Goal: Task Accomplishment & Management: Complete application form

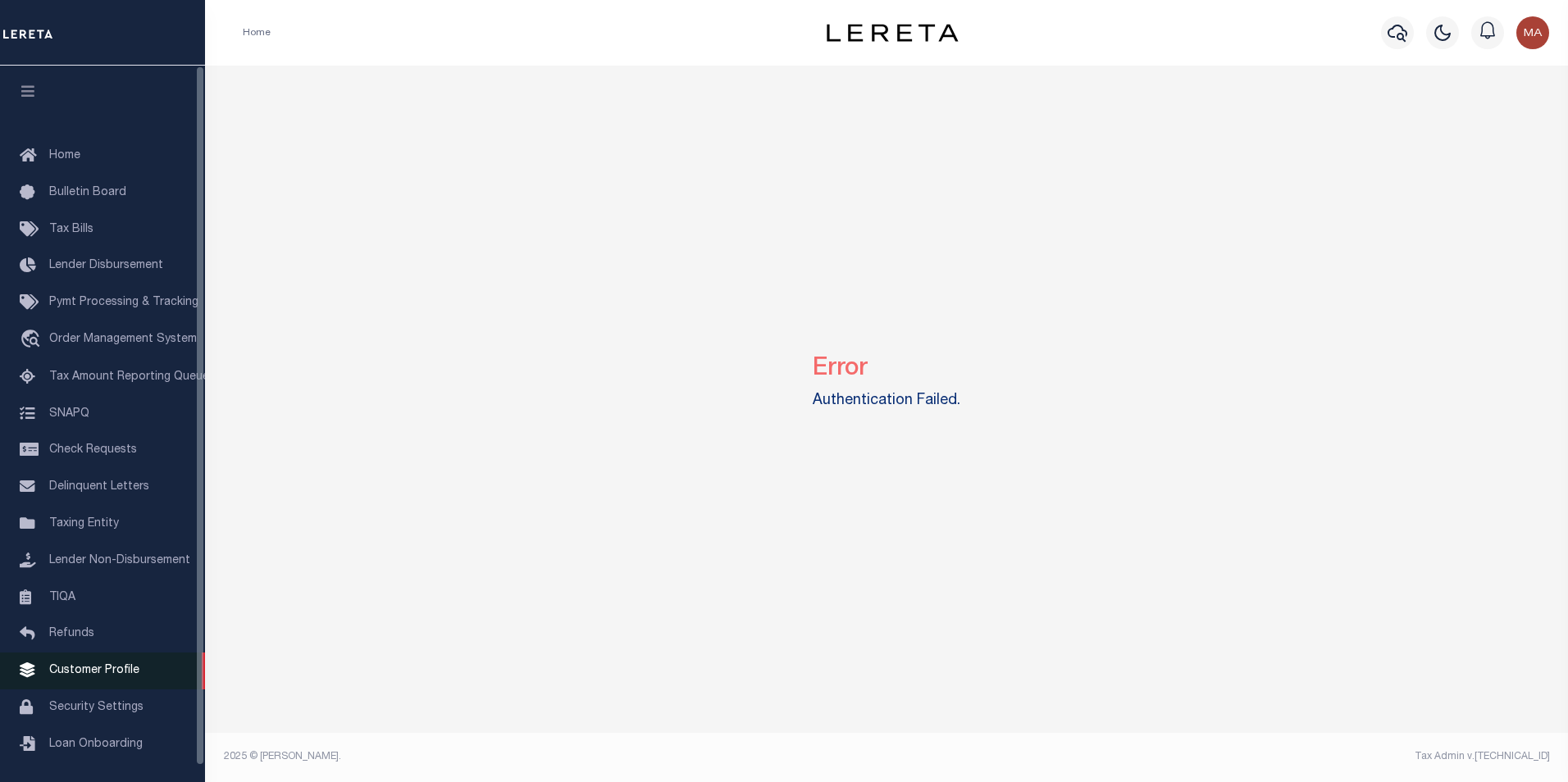
click at [114, 665] on link "Customer Profile" at bounding box center [102, 671] width 205 height 37
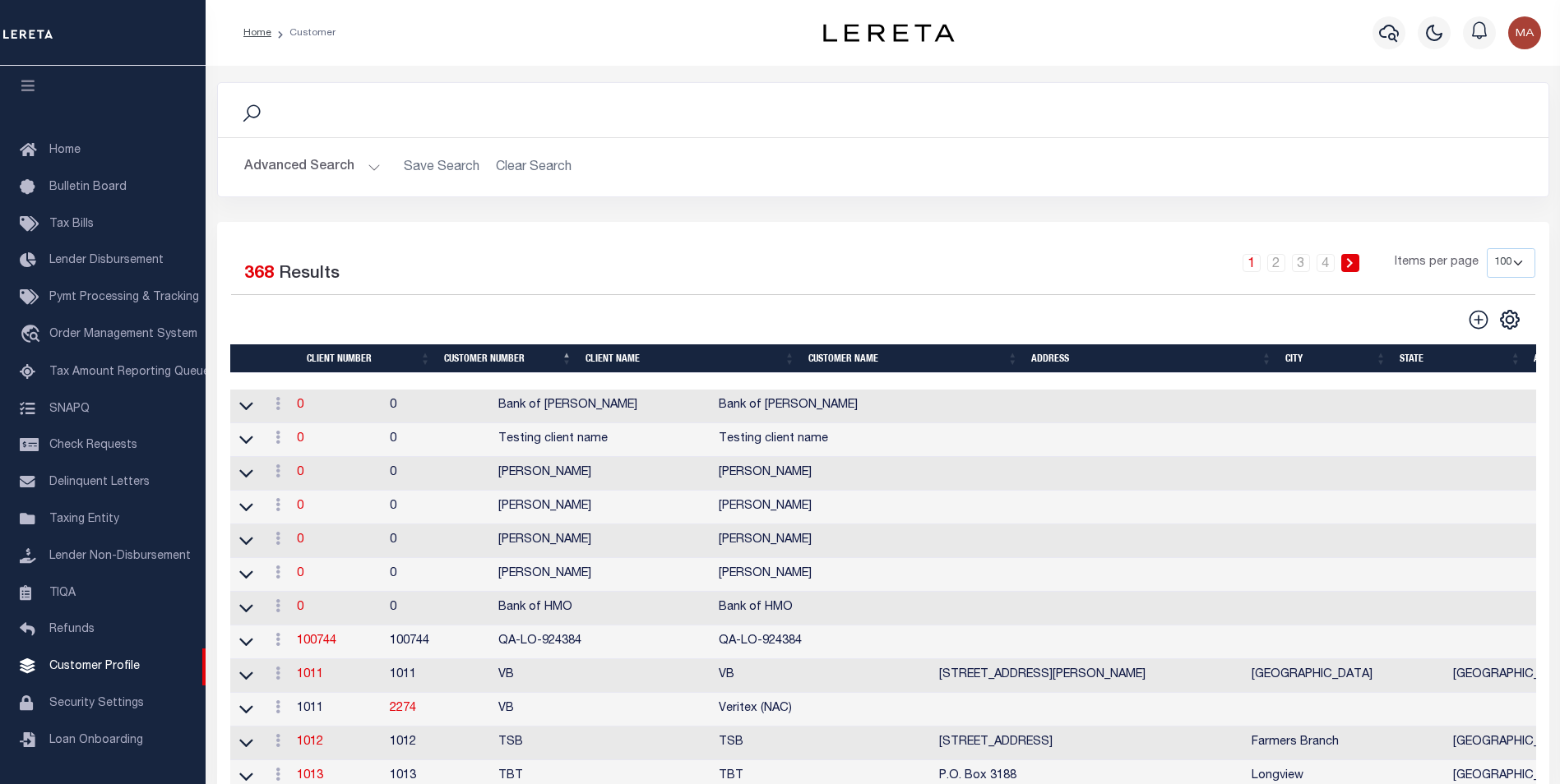
click at [363, 170] on button "Advanced Search" at bounding box center [312, 167] width 137 height 32
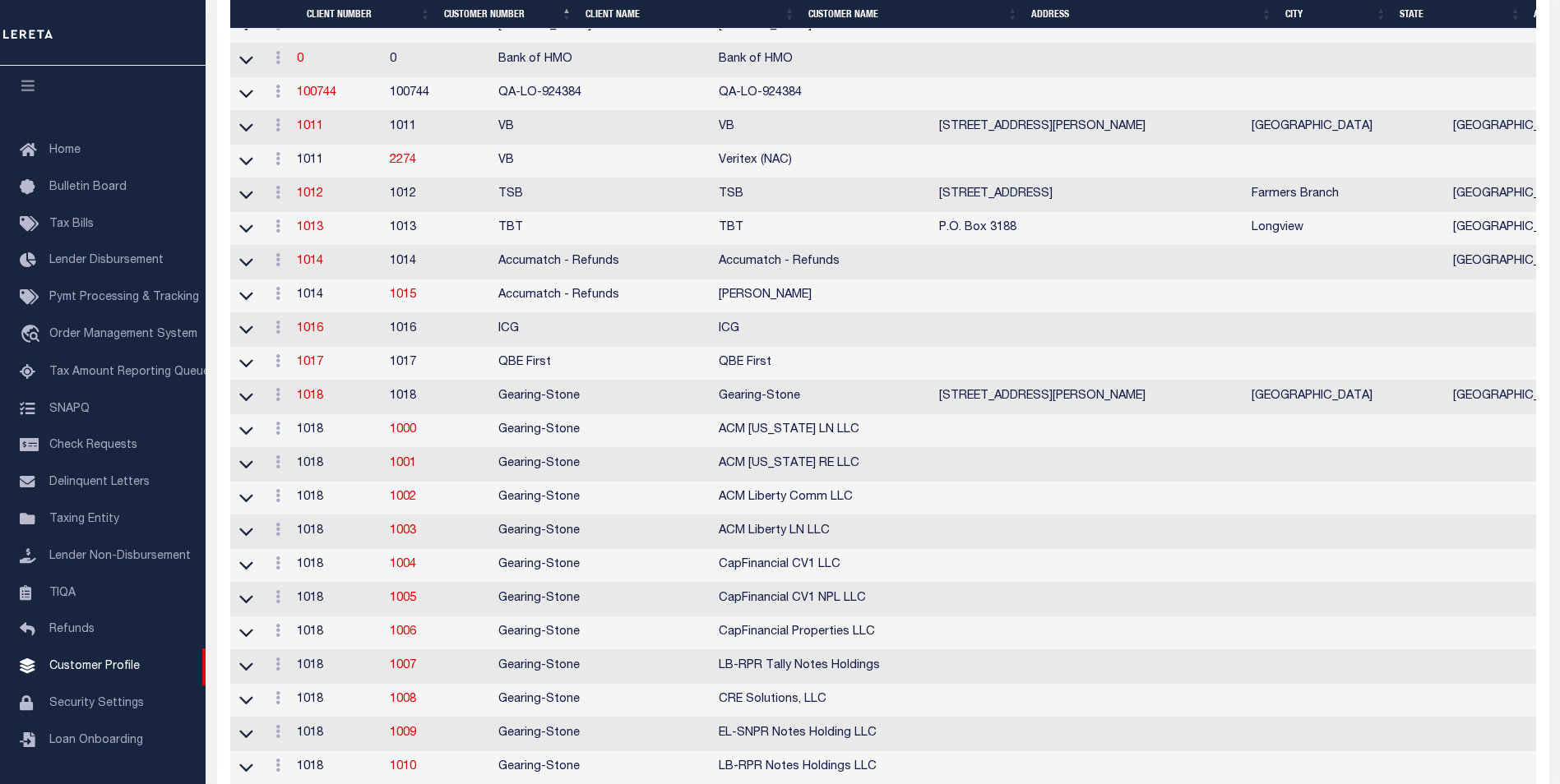
scroll to position [1151, 0]
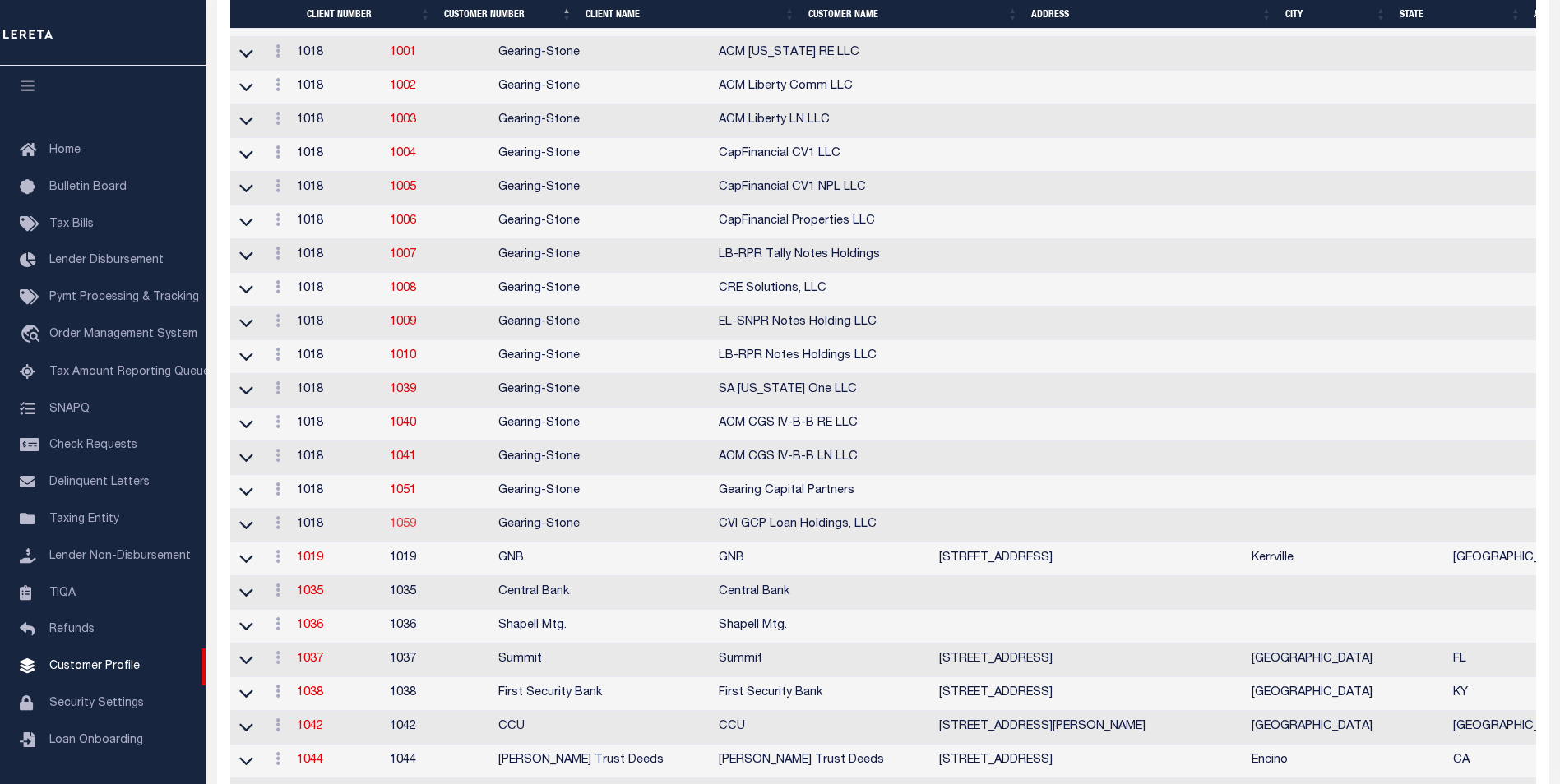
click at [416, 531] on link "1059" at bounding box center [403, 524] width 26 height 11
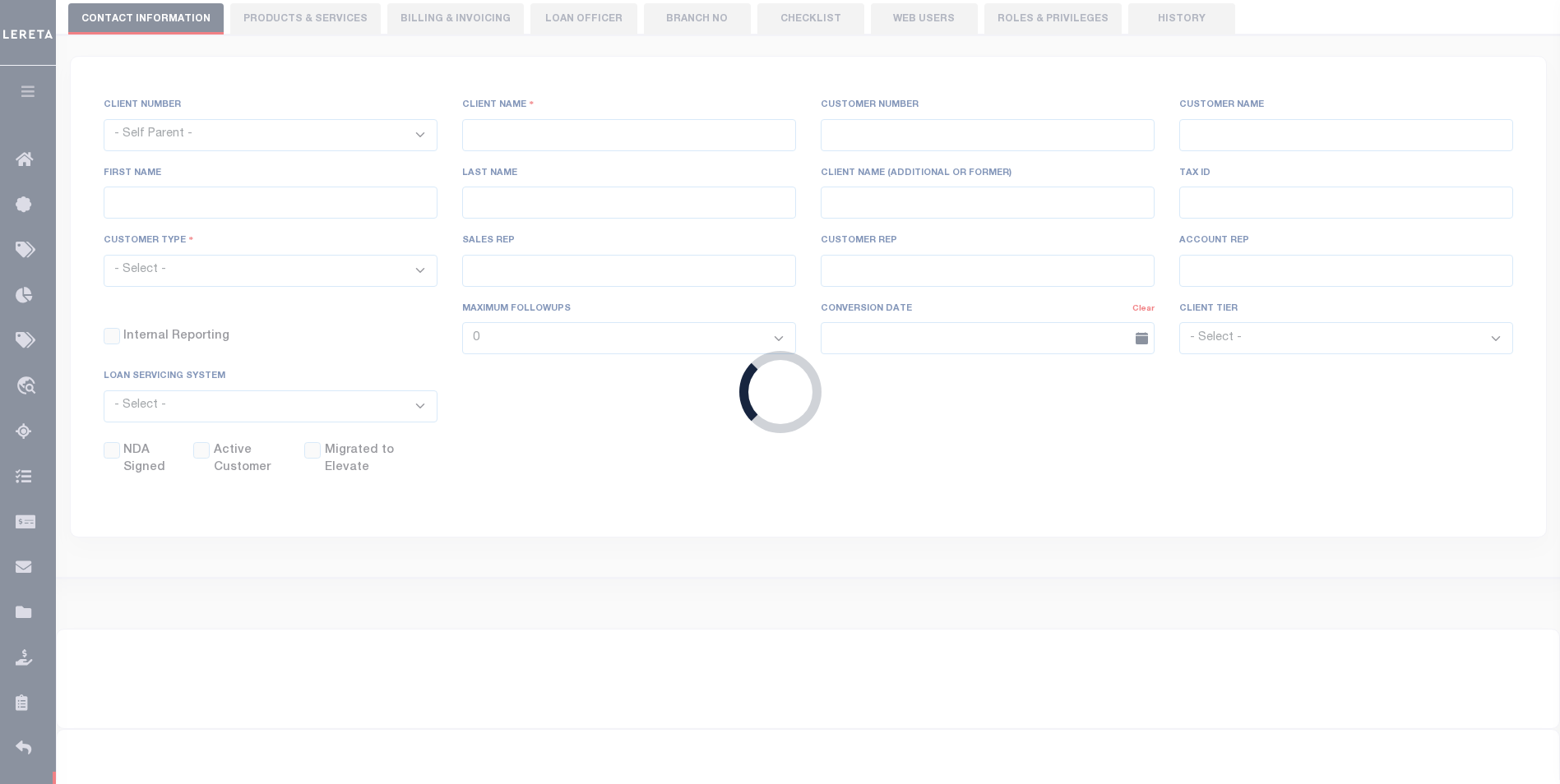
scroll to position [105, 0]
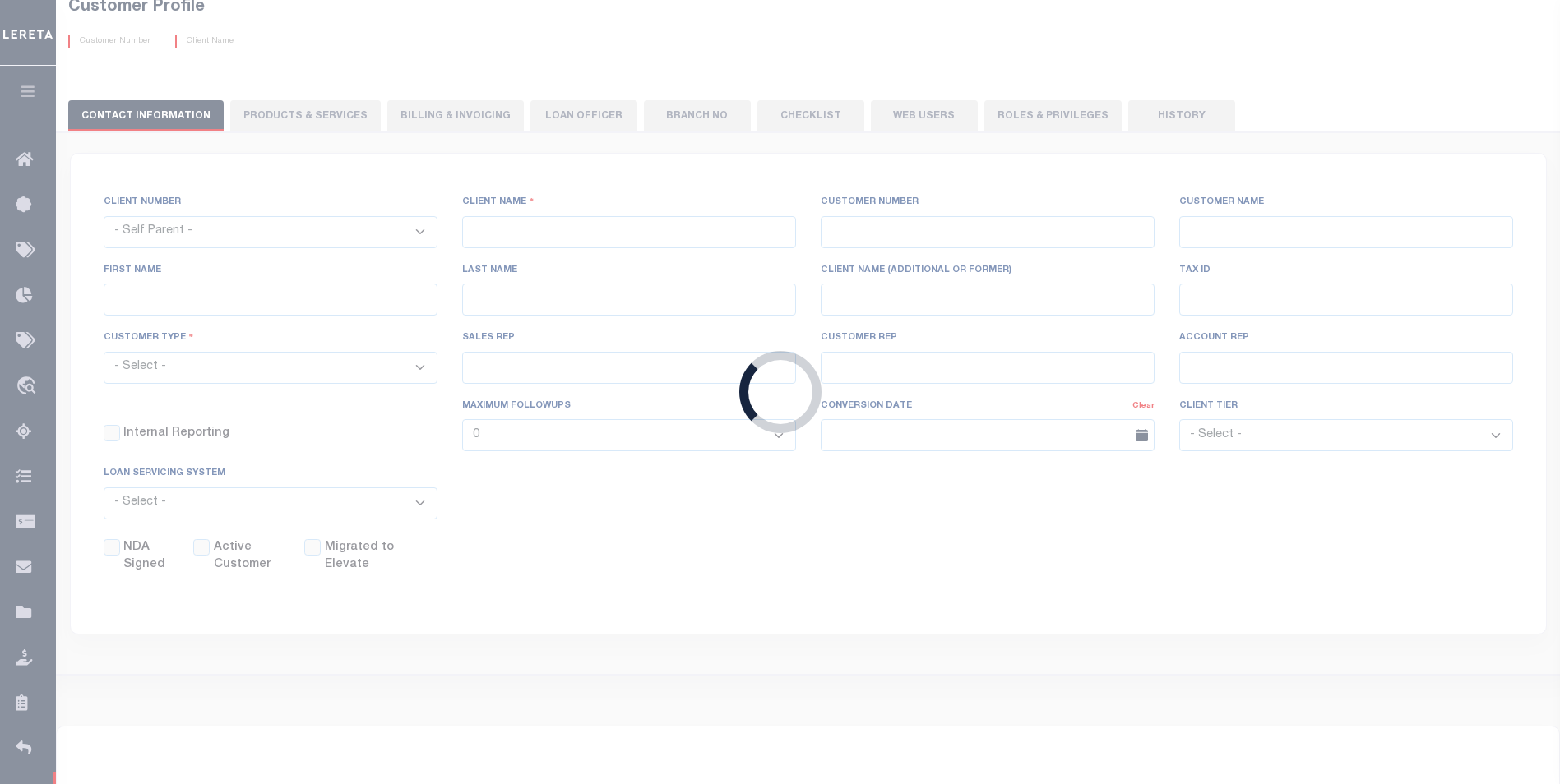
select select "1018"
type input "Gearing-Stone"
type input "1059"
type input "CVI GCP Loan Holdings, LLC"
checkbox input "false"
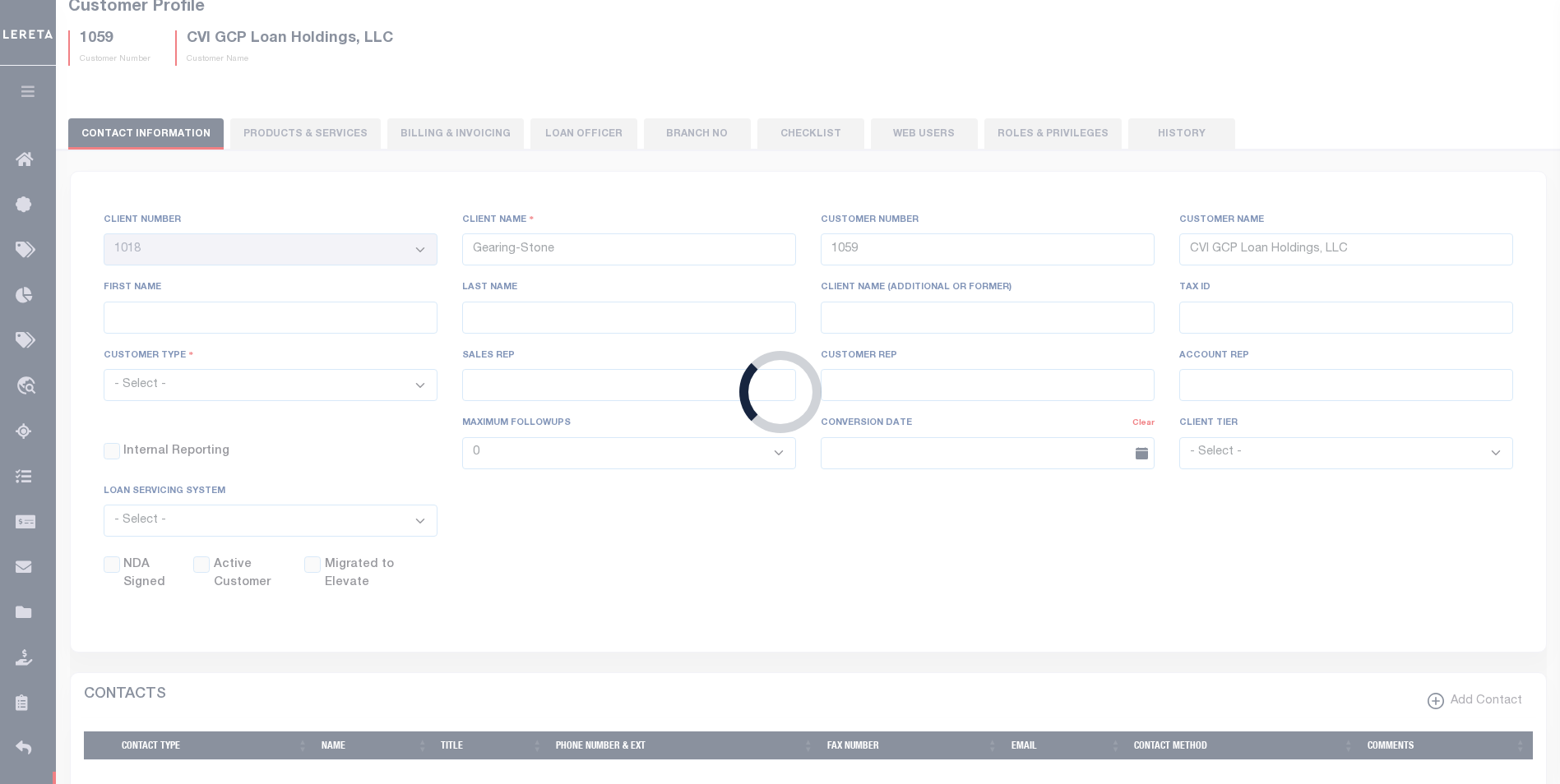
scroll to position [0, 0]
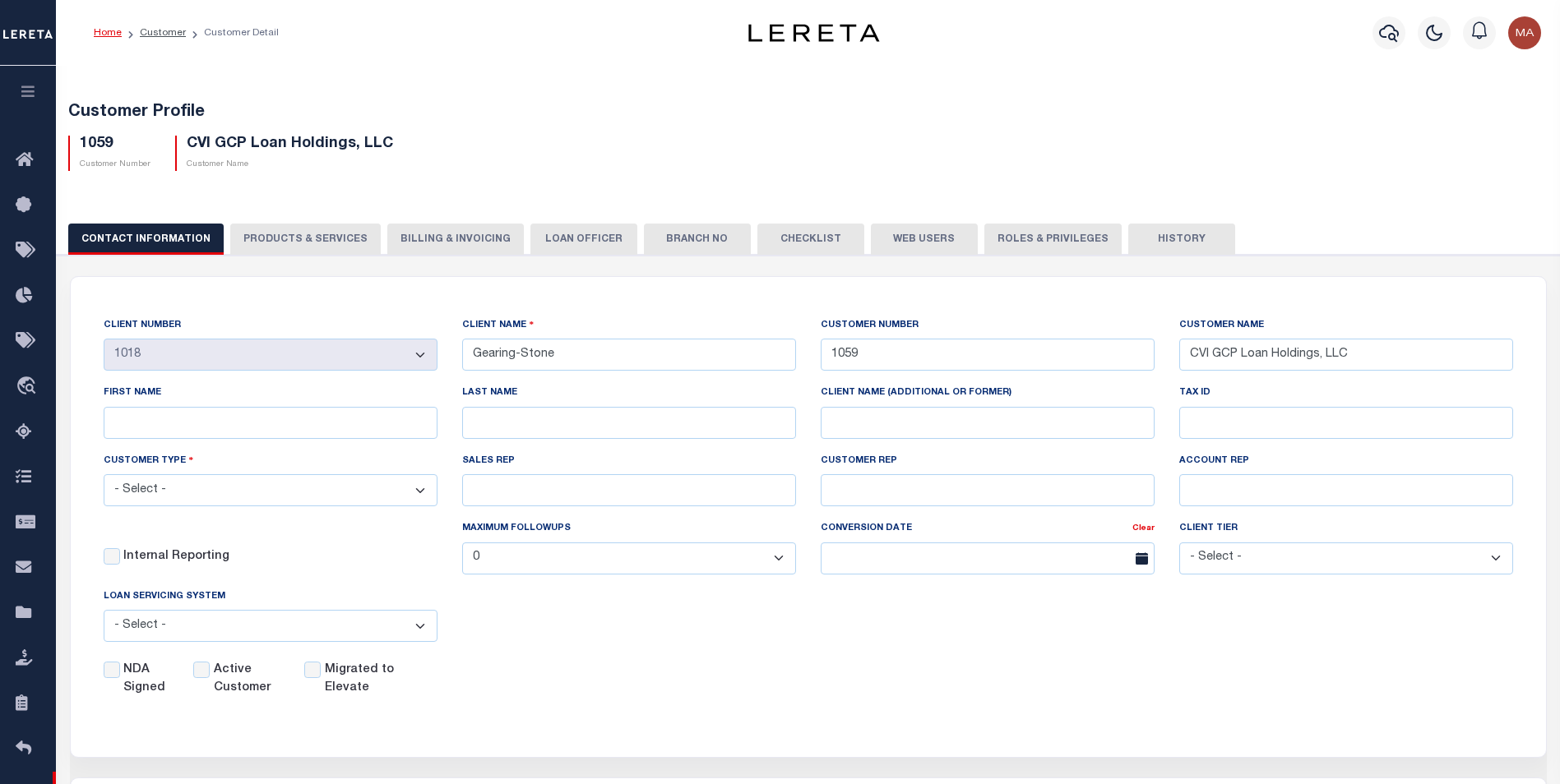
drag, startPoint x: 657, startPoint y: 285, endPoint x: 649, endPoint y: 289, distance: 8.9
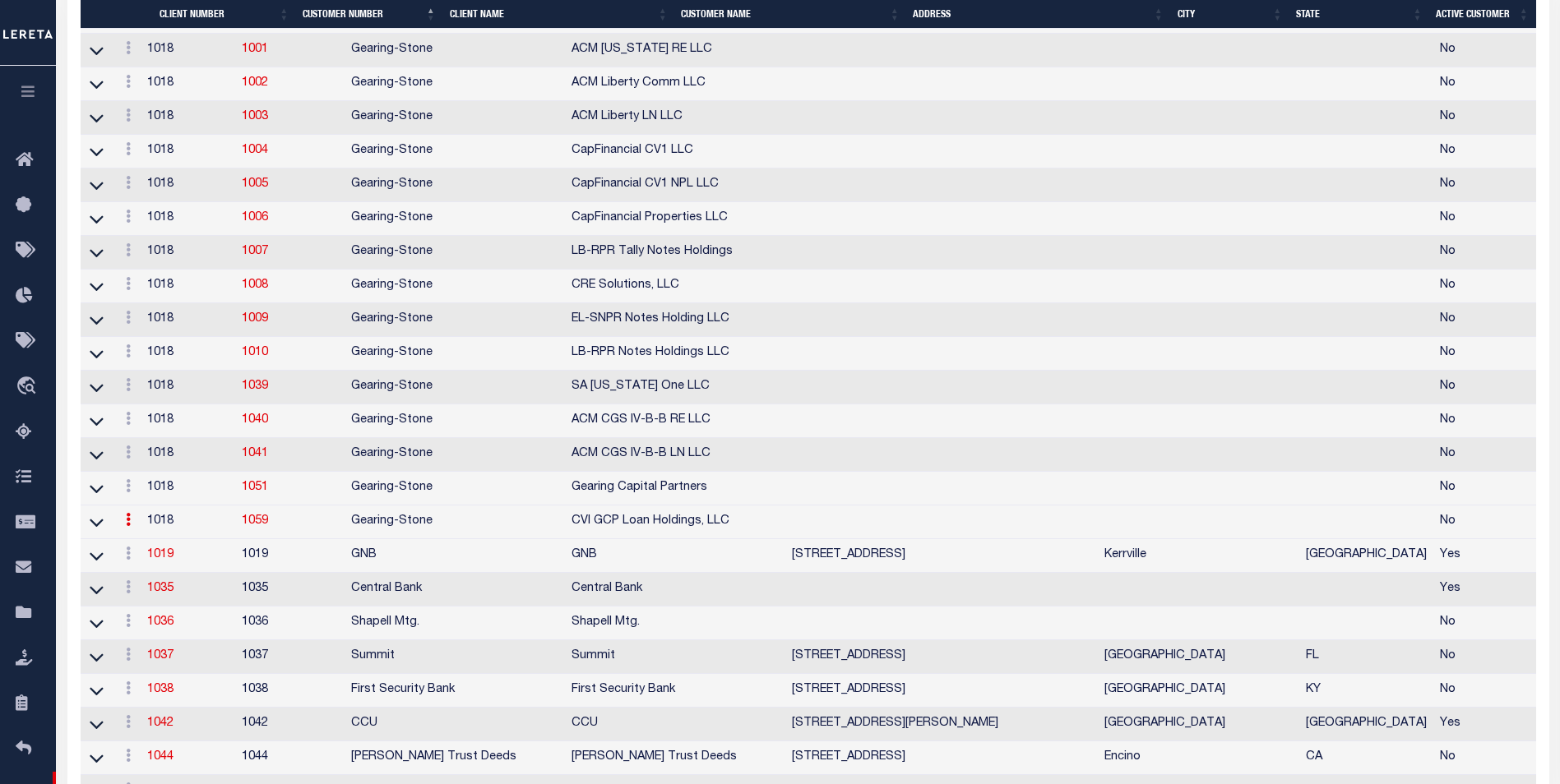
scroll to position [1397, 0]
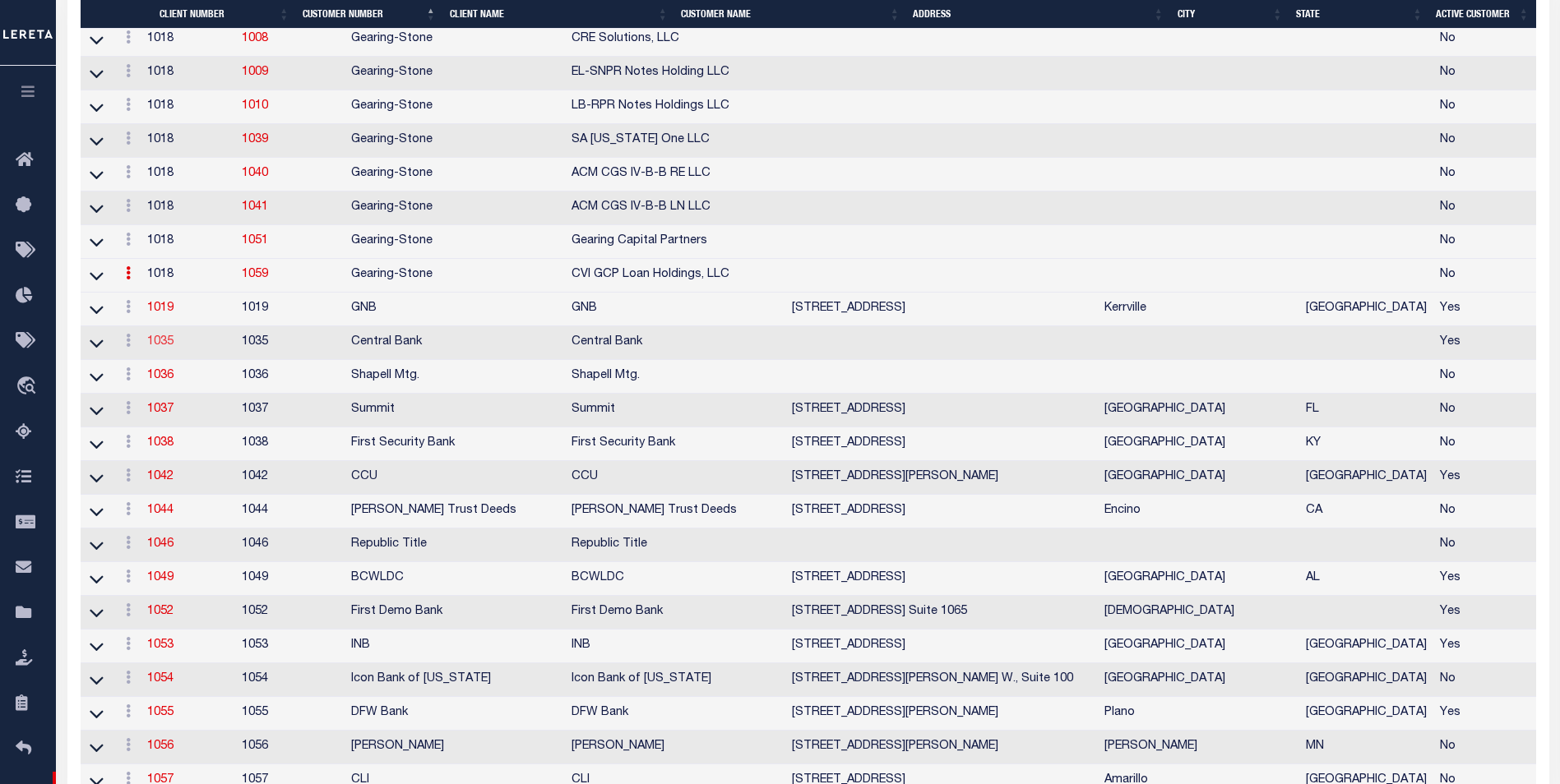
click at [173, 348] on link "1035" at bounding box center [160, 341] width 26 height 11
select select
type input "Central Bank"
type input "1035"
type input "Central Bank"
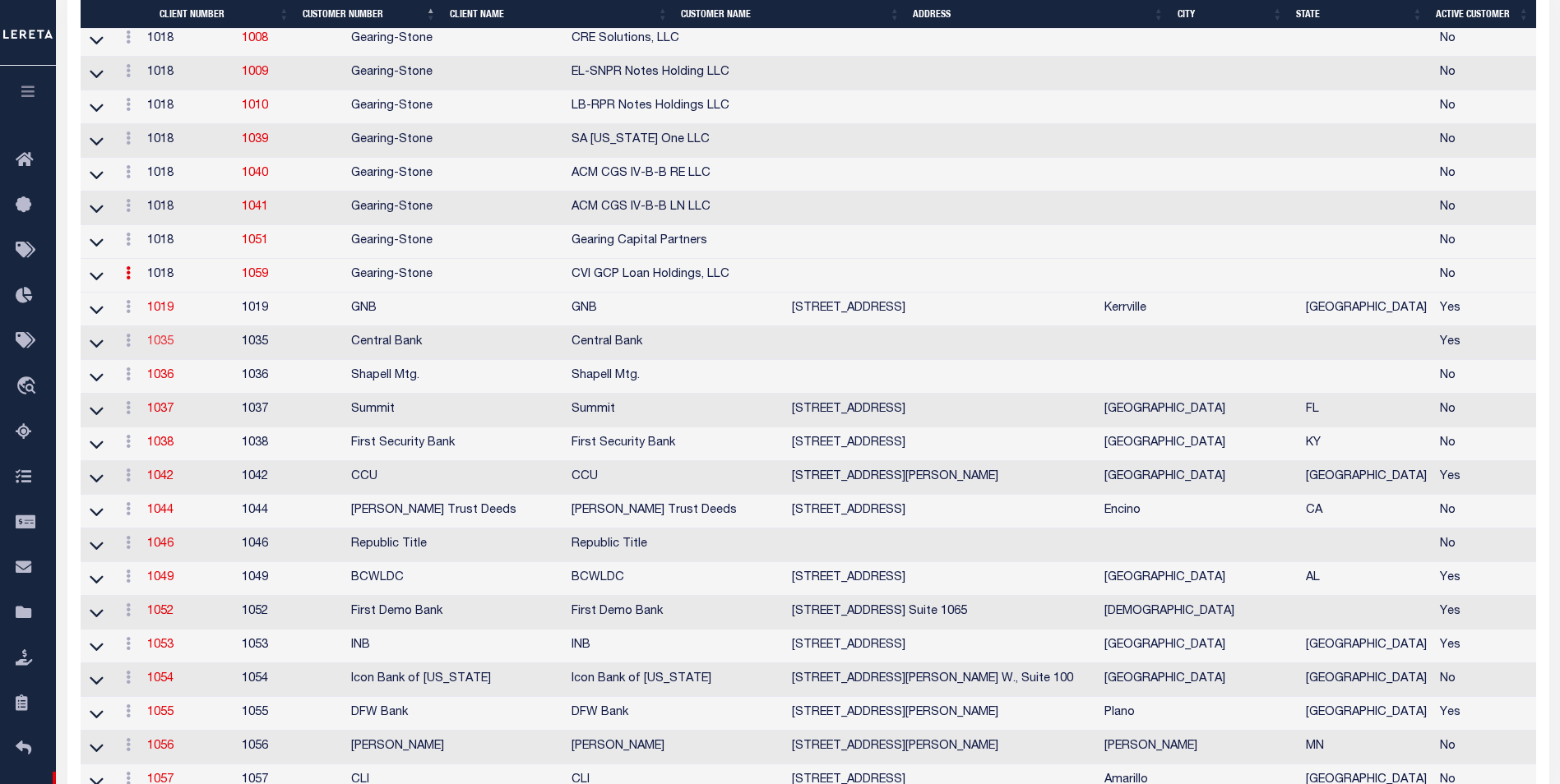
select select "Residential"
checkbox input "true"
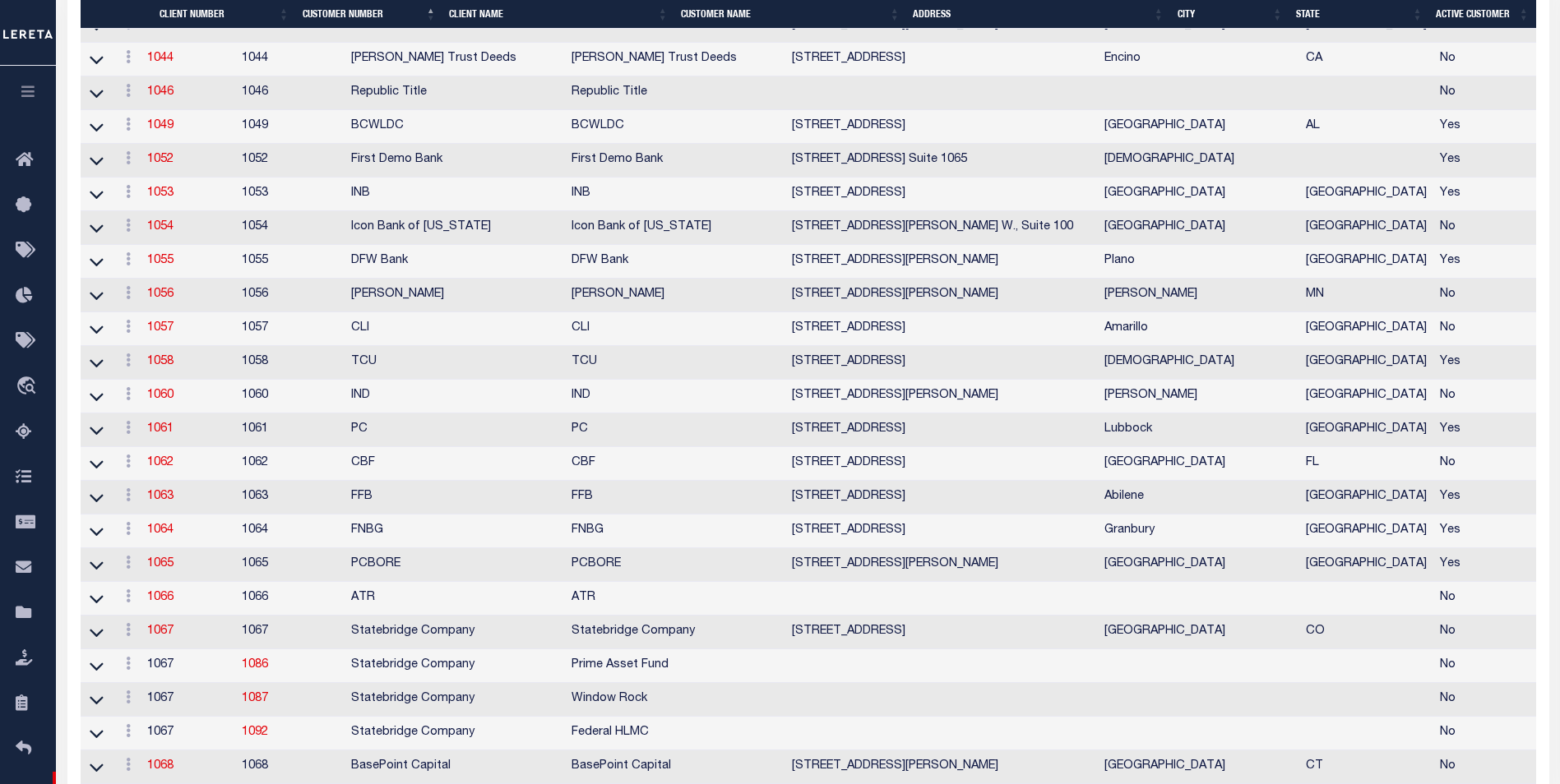
scroll to position [1521, 0]
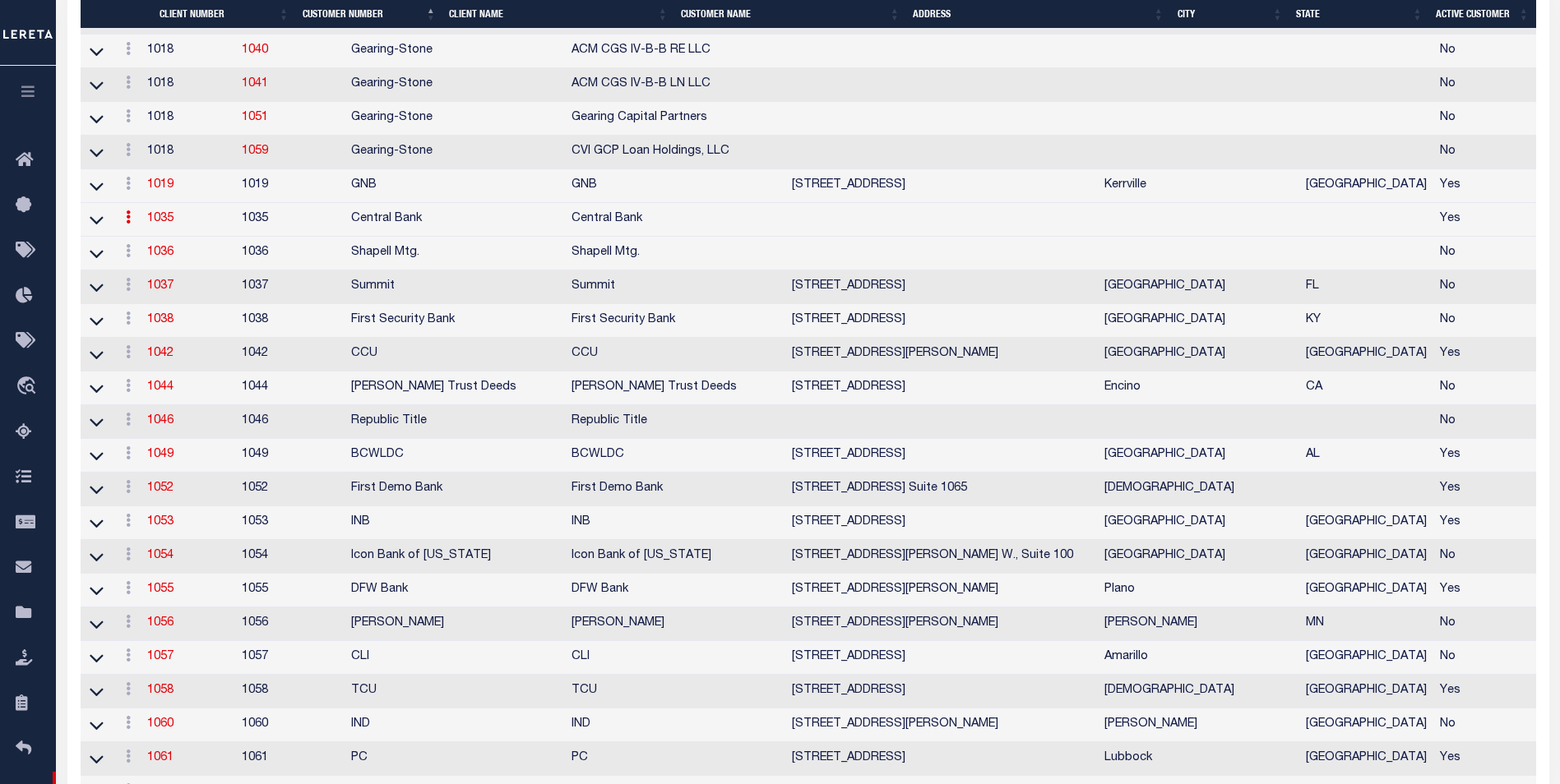
click at [173, 224] on link "1035" at bounding box center [160, 218] width 26 height 11
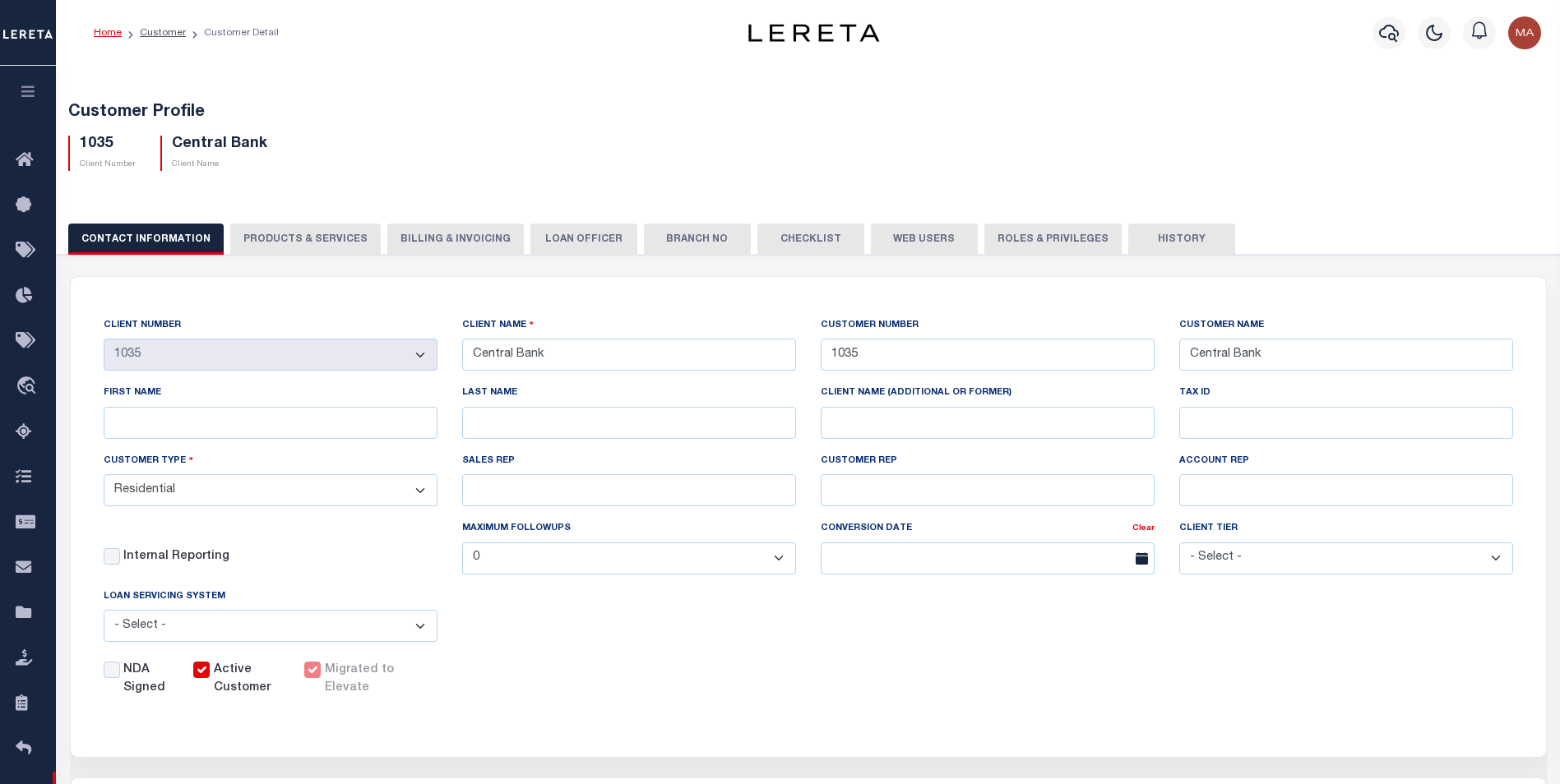
click at [678, 671] on div "NDA Signed Active Customer Migrated to Elevate" at bounding box center [796, 677] width 1435 height 43
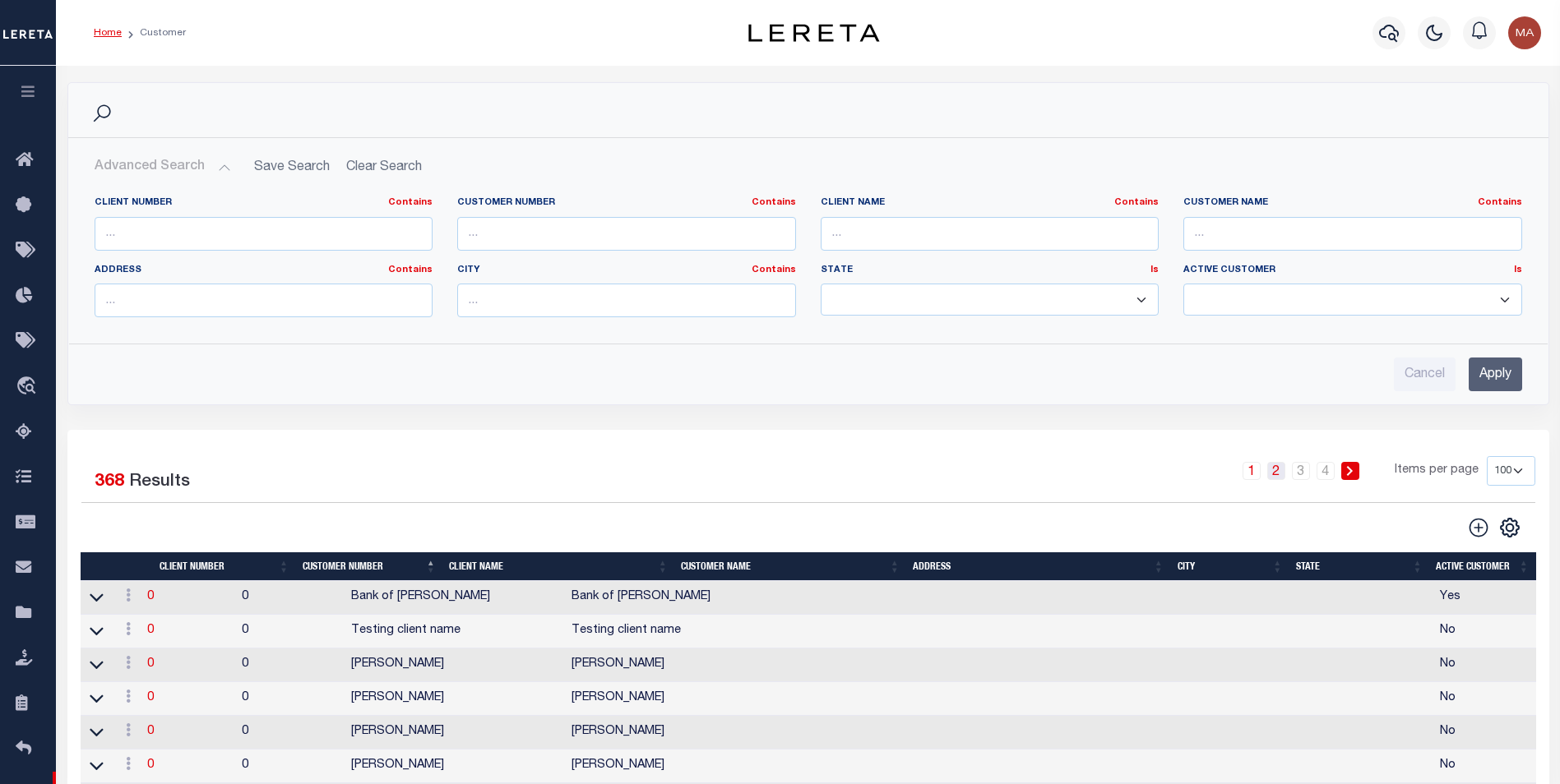
click at [1284, 473] on link "2" at bounding box center [1276, 471] width 18 height 18
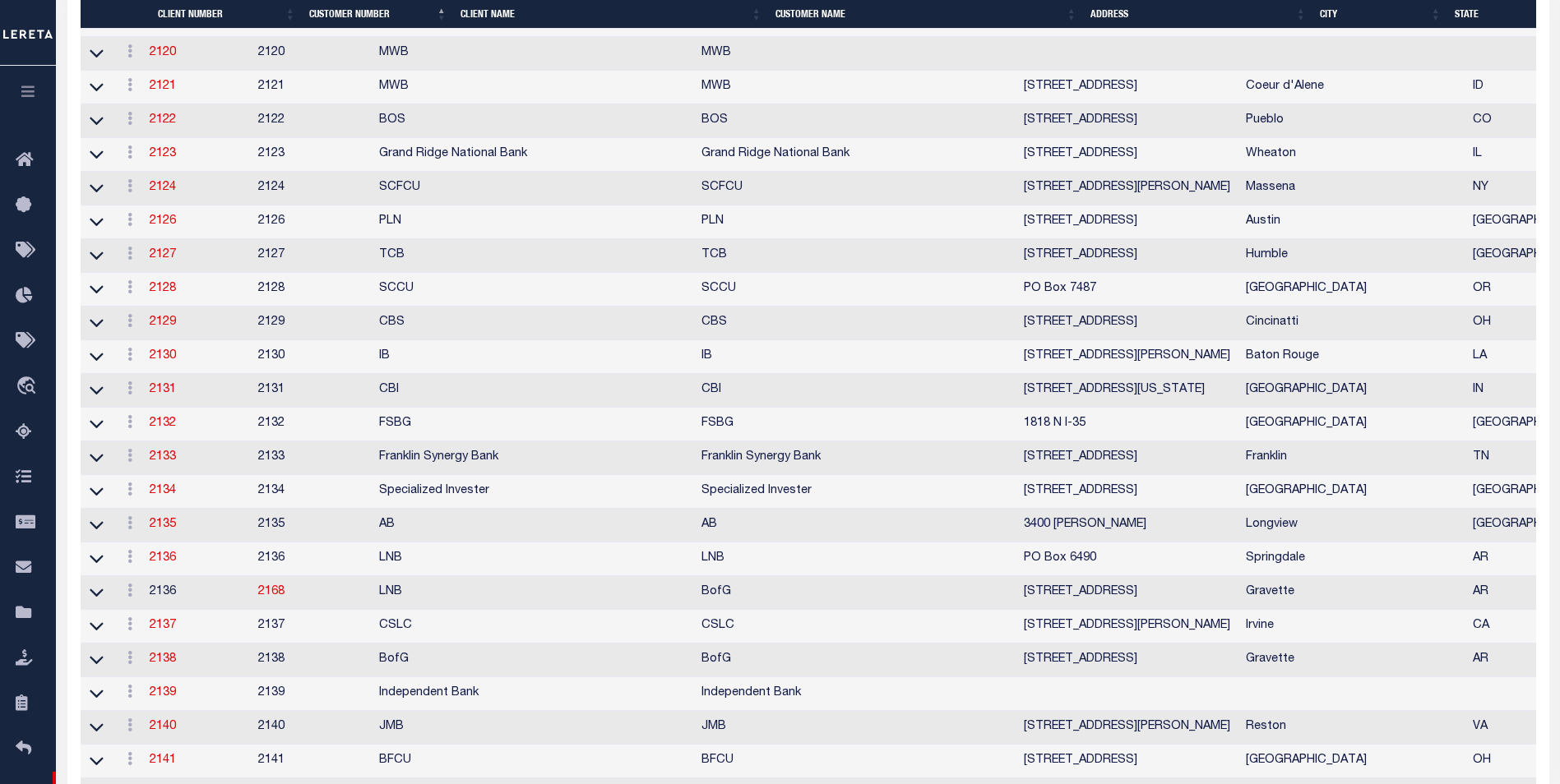
scroll to position [1562, 0]
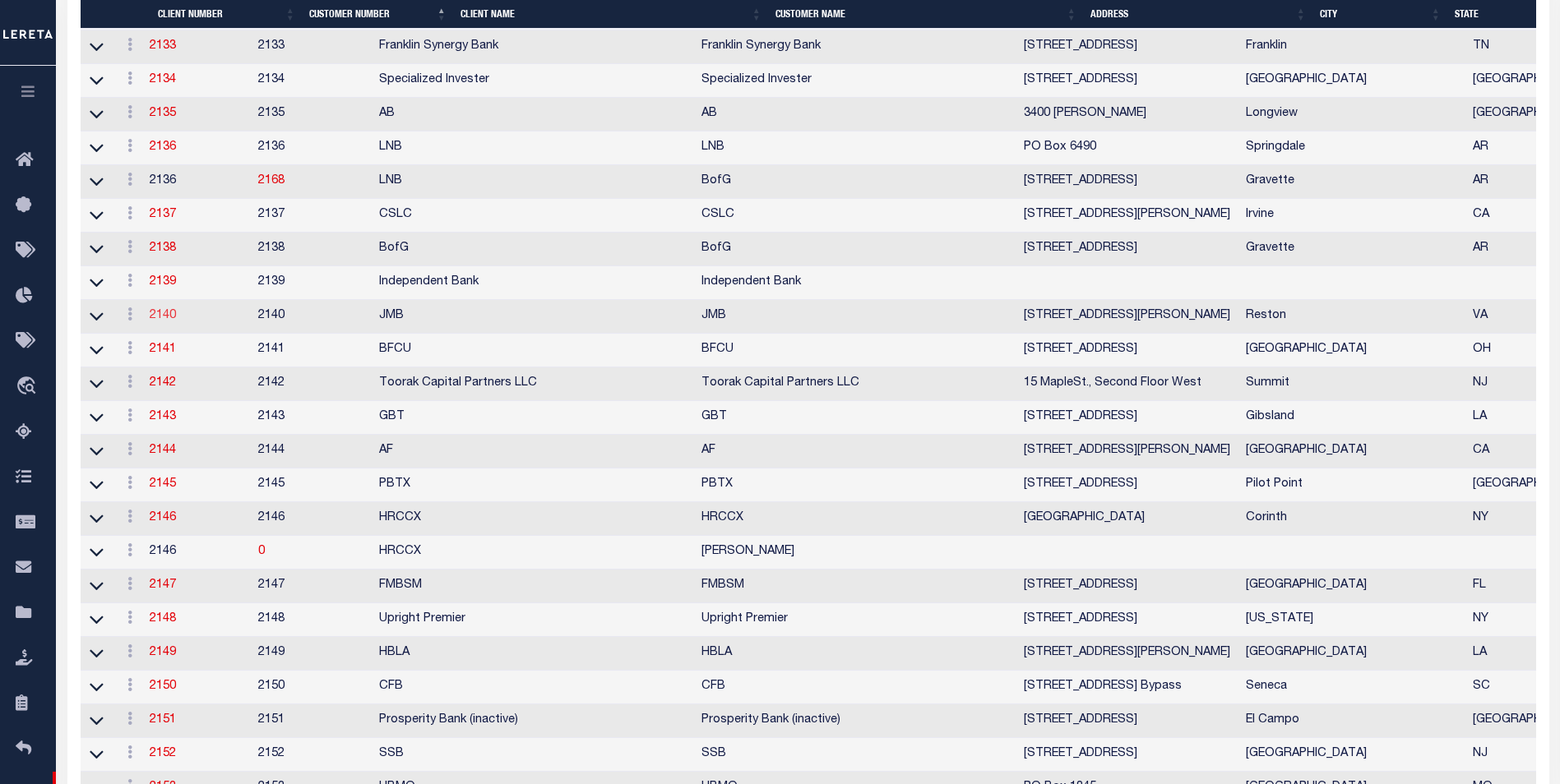
click at [160, 322] on link "2140" at bounding box center [162, 315] width 26 height 11
select select "2140"
type input "JMB"
type input "2140"
type input "JMB"
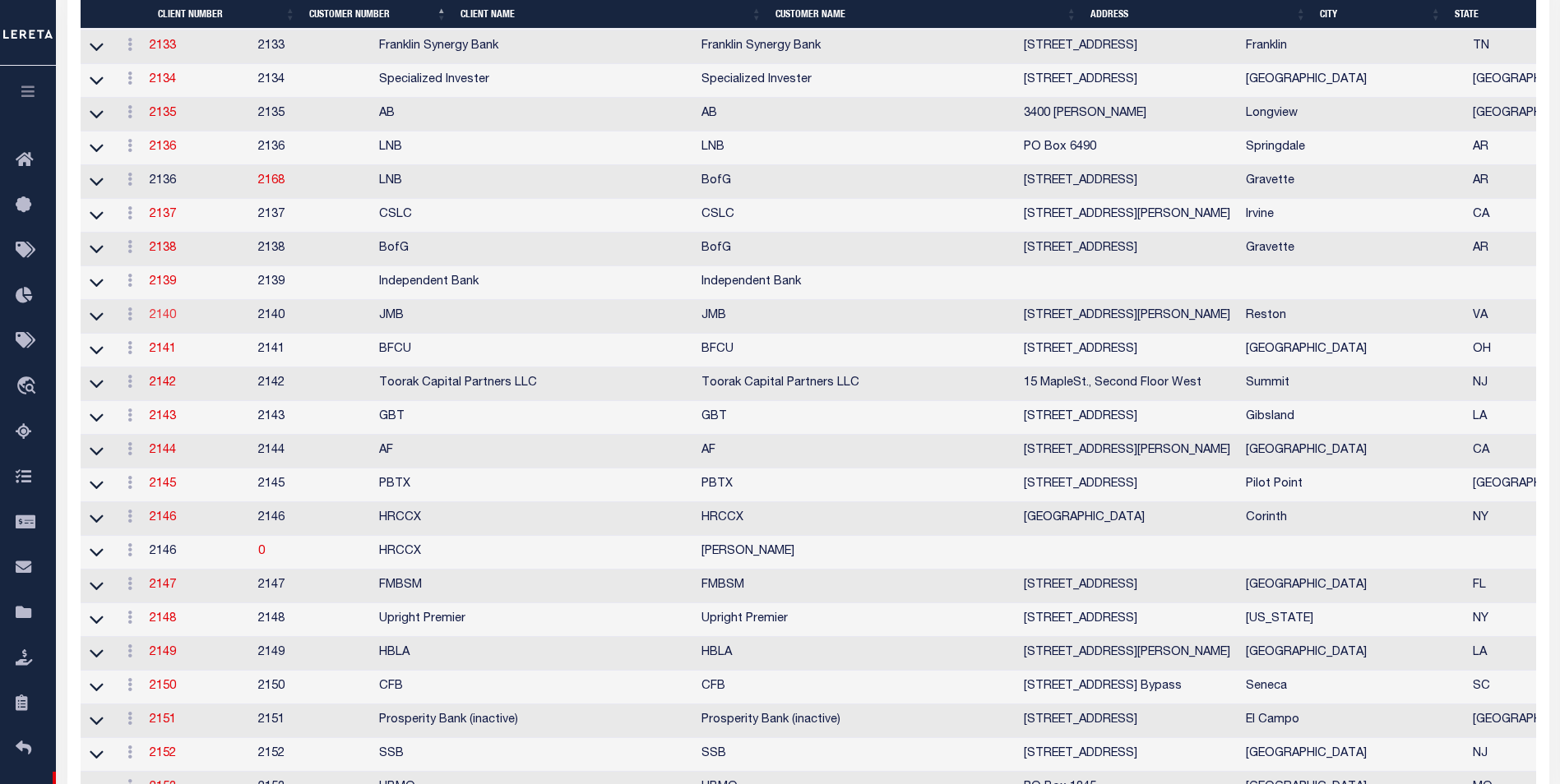
type input "[PERSON_NAME]"
select select "Mixed Portfolio"
type input "[PERSON_NAME]"
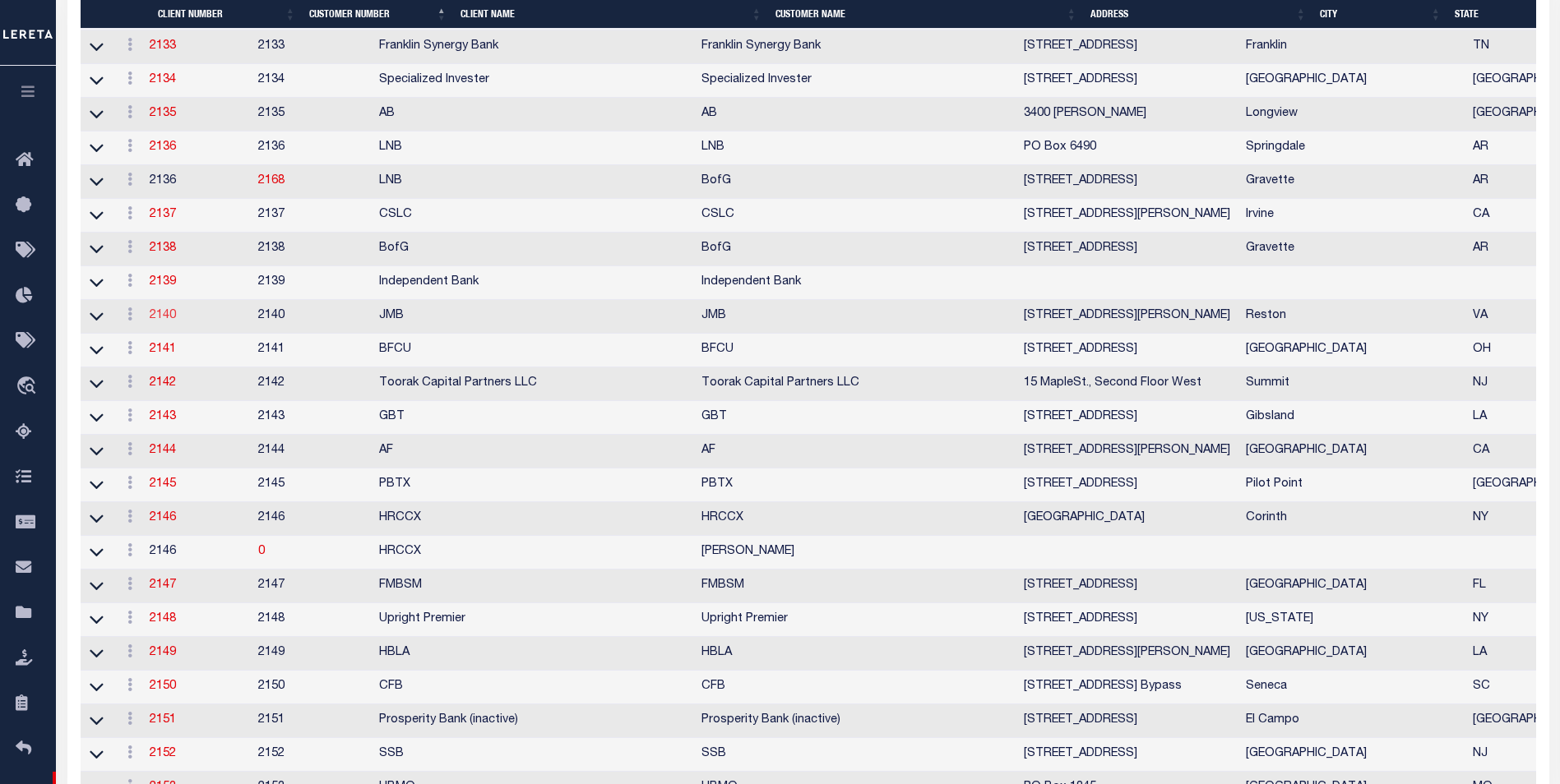
checkbox input "true"
checkbox input "false"
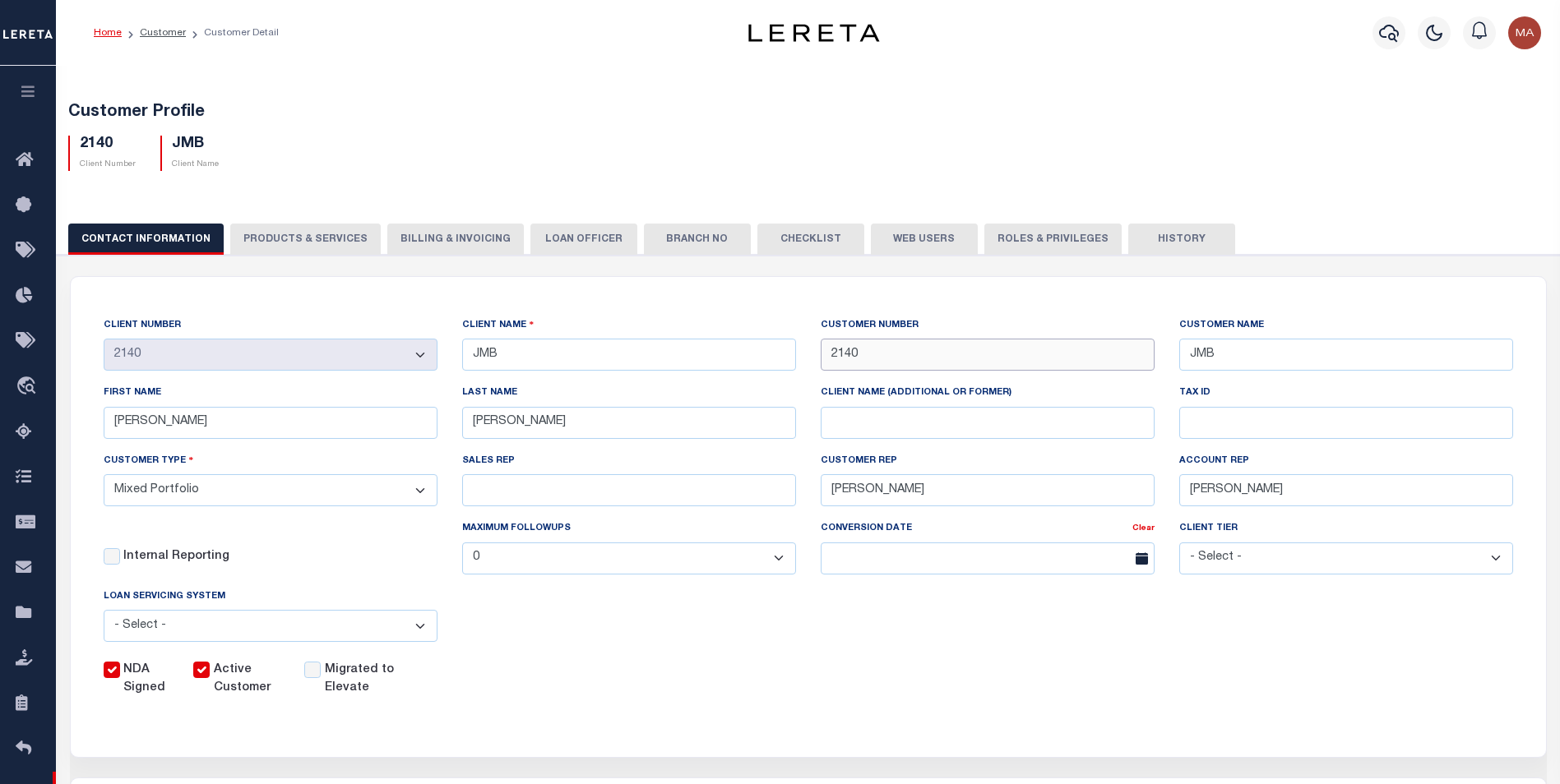
drag, startPoint x: 861, startPoint y: 353, endPoint x: 814, endPoint y: 361, distance: 47.7
click at [810, 356] on div "CUSTOMER NUMBER 2140" at bounding box center [987, 350] width 358 height 67
drag, startPoint x: 485, startPoint y: 171, endPoint x: 486, endPoint y: 185, distance: 14.0
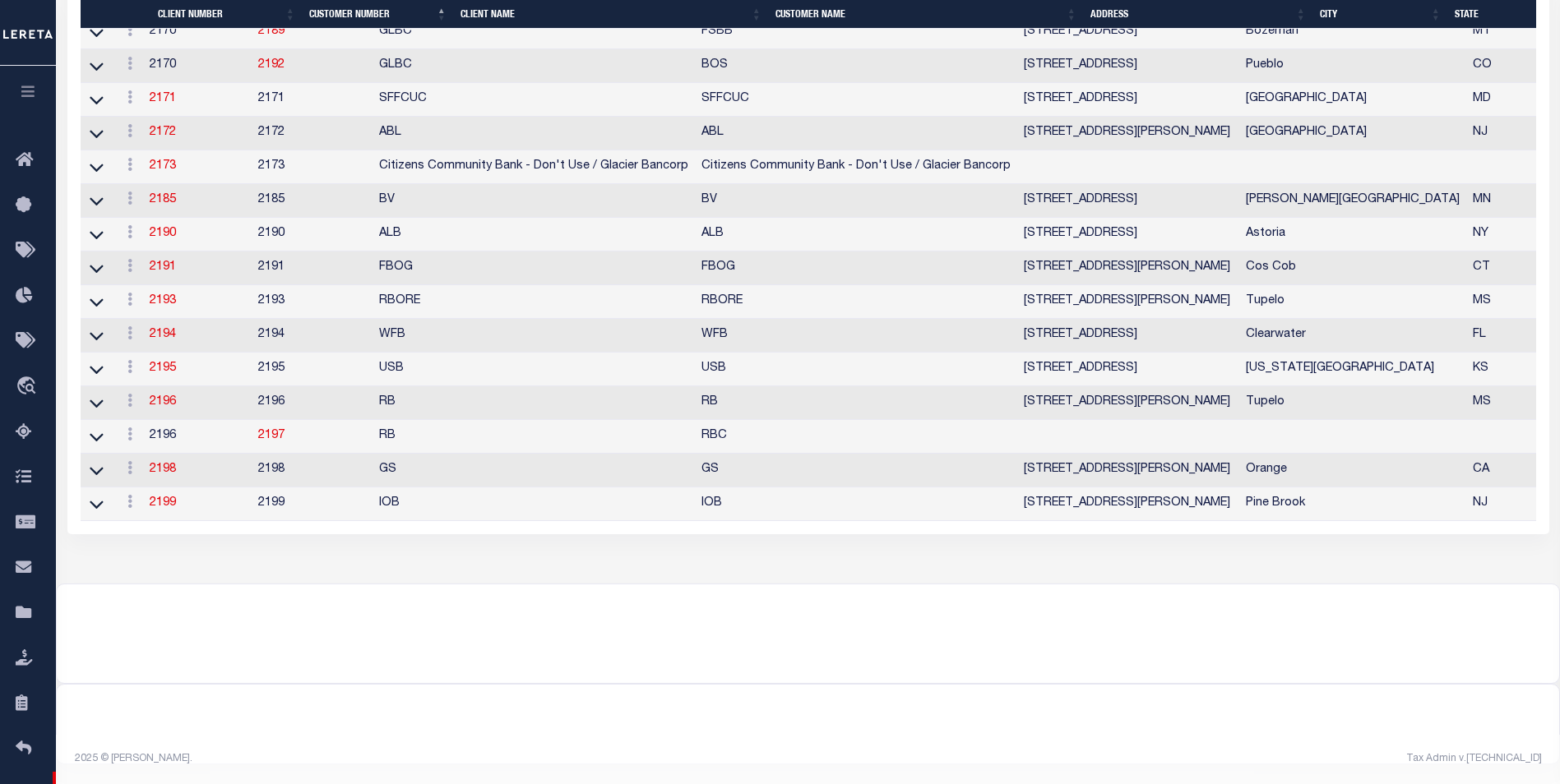
scroll to position [3476, 0]
click at [176, 508] on link "2199" at bounding box center [162, 502] width 26 height 11
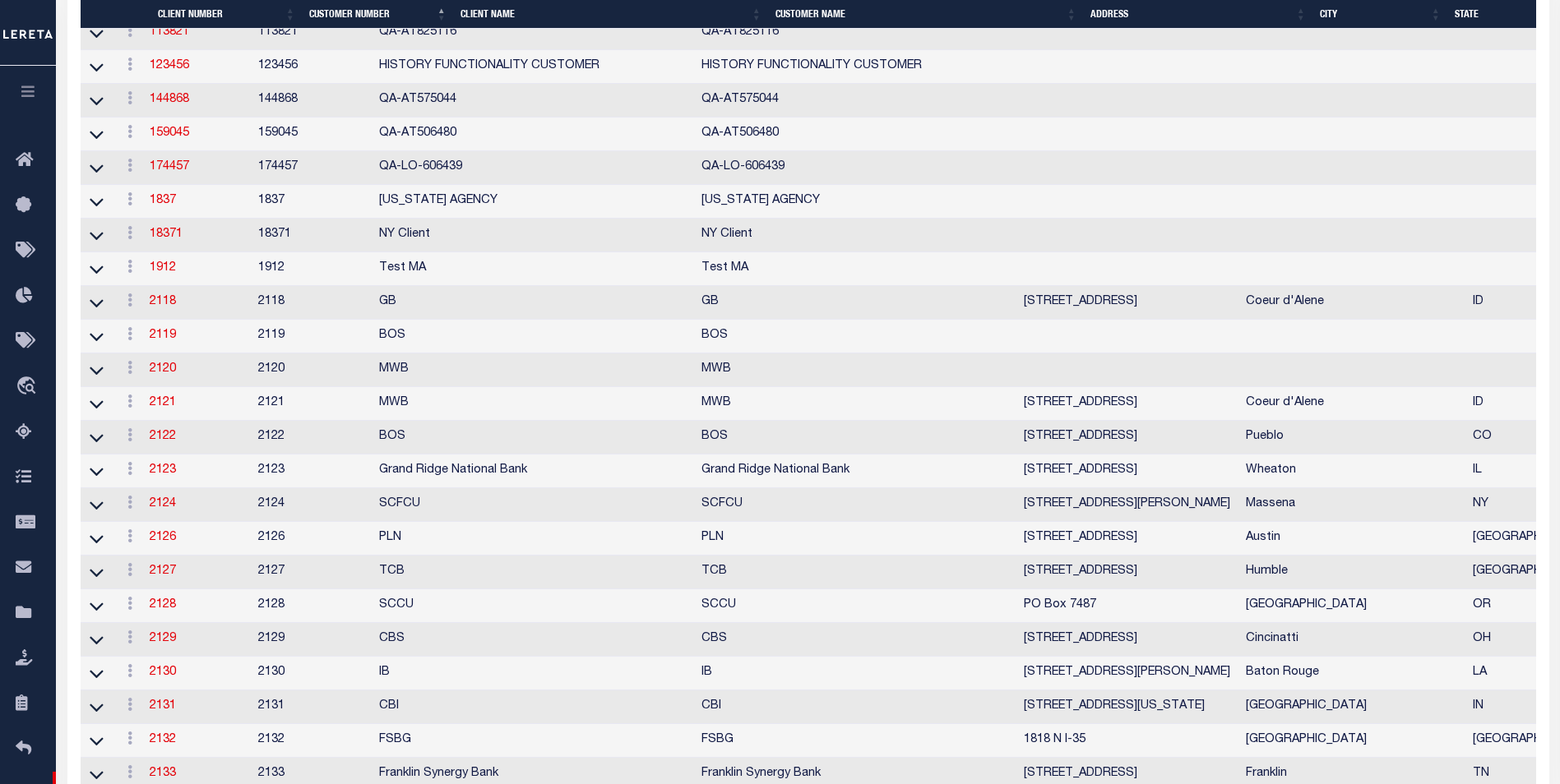
select select "2199"
type input "IOB"
type input "2199"
type input "IOB"
type input "[PERSON_NAME]"
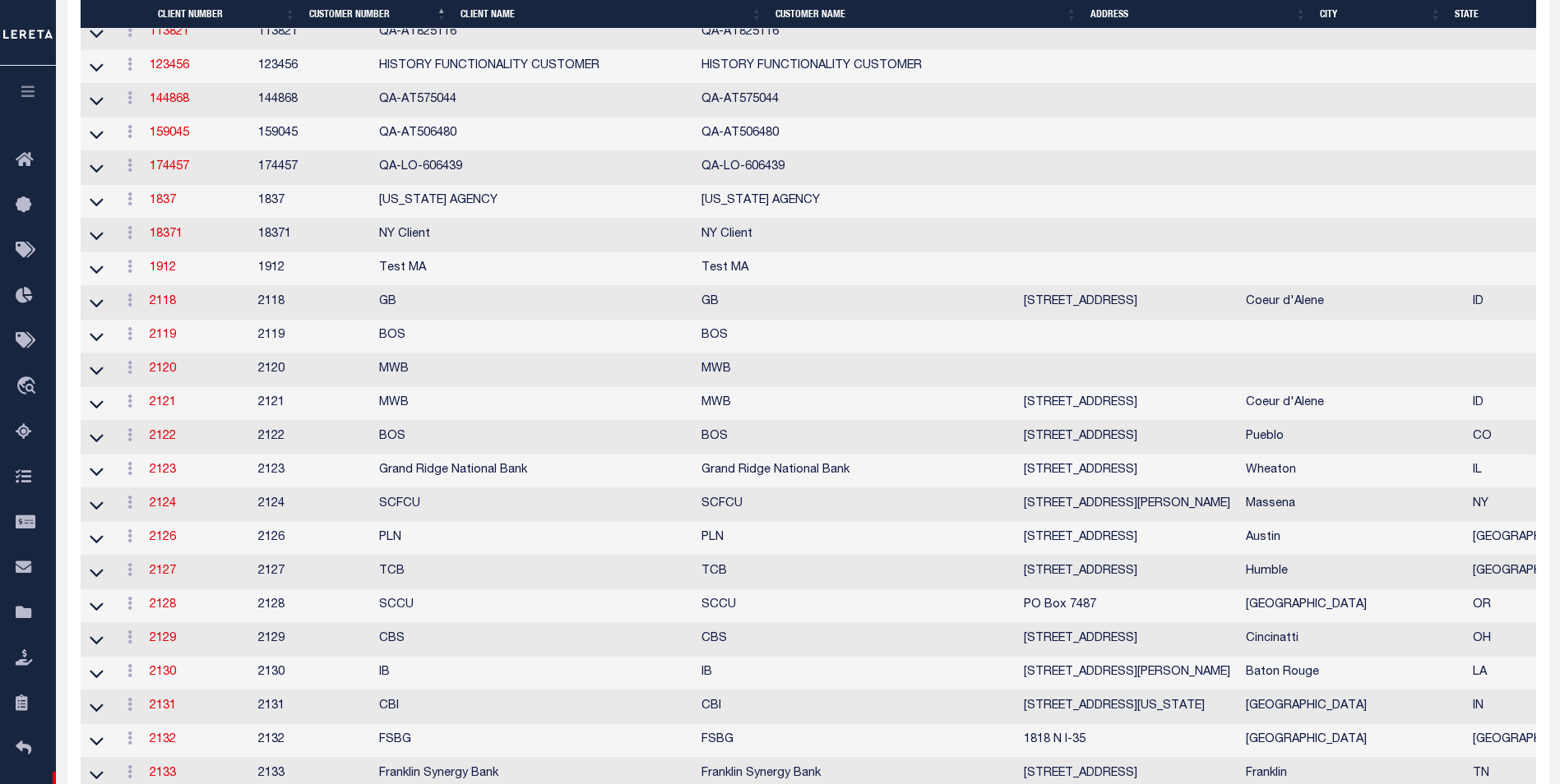
type input "[PERSON_NAME]"
type input "[DATE]"
select select "Tier 1"
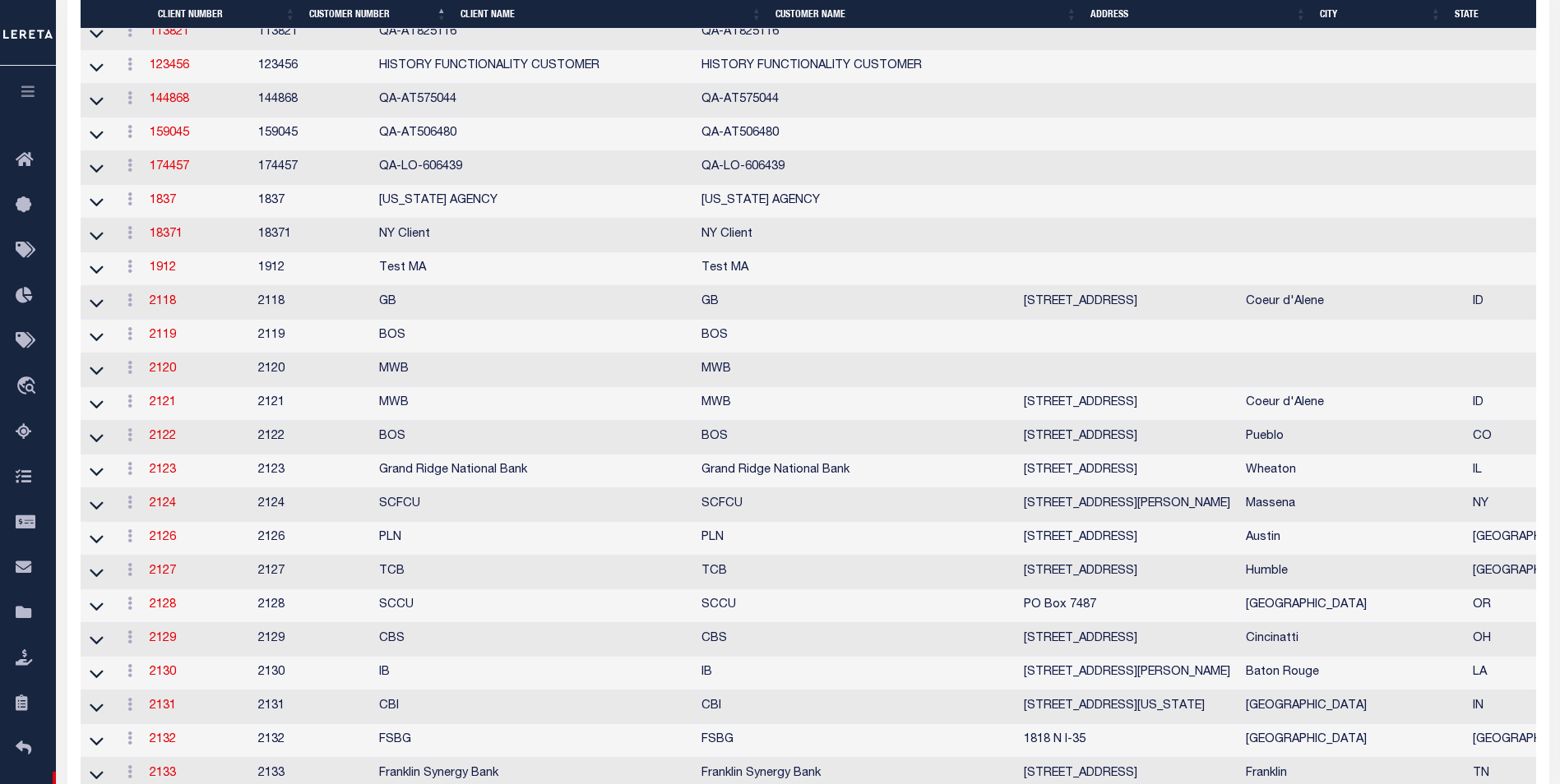
select select "FIS"
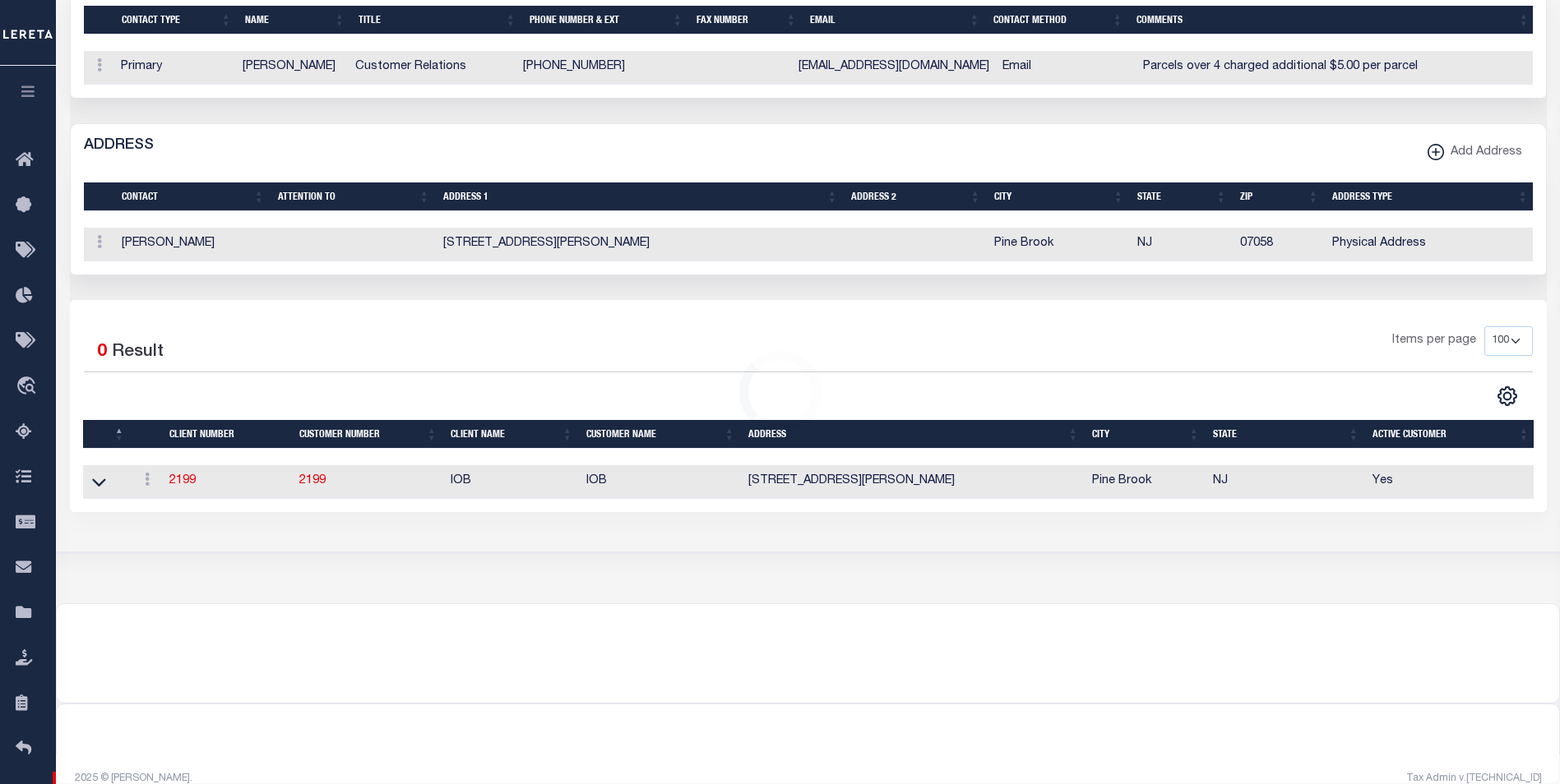
scroll to position [0, 0]
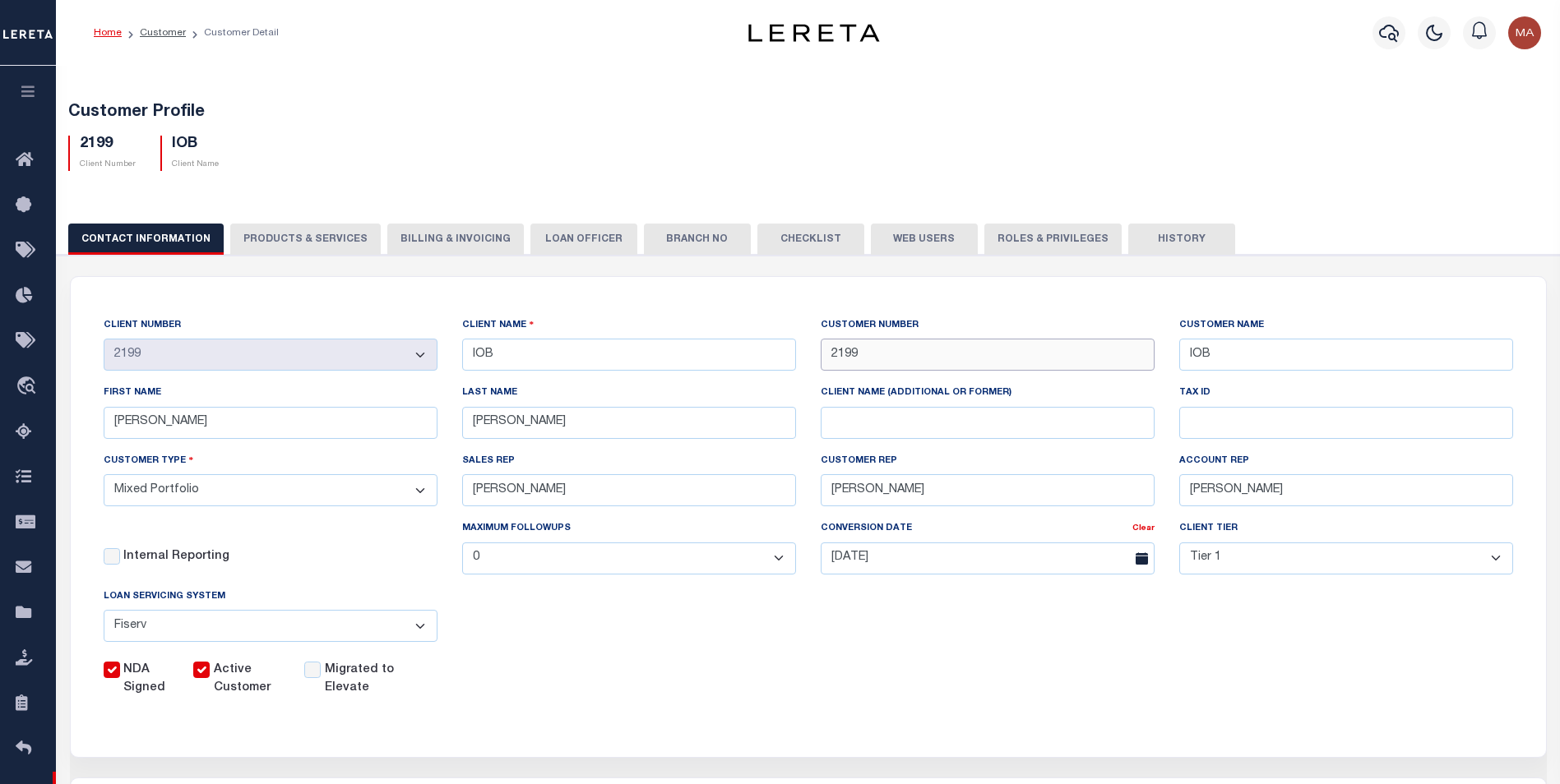
drag, startPoint x: 866, startPoint y: 352, endPoint x: 781, endPoint y: 356, distance: 85.1
click at [781, 357] on div "CLIENT NUMBER - Self Parent - 100744 1011 1012 1013 1014 1016 1017 1018 1019 10…" at bounding box center [808, 507] width 1435 height 381
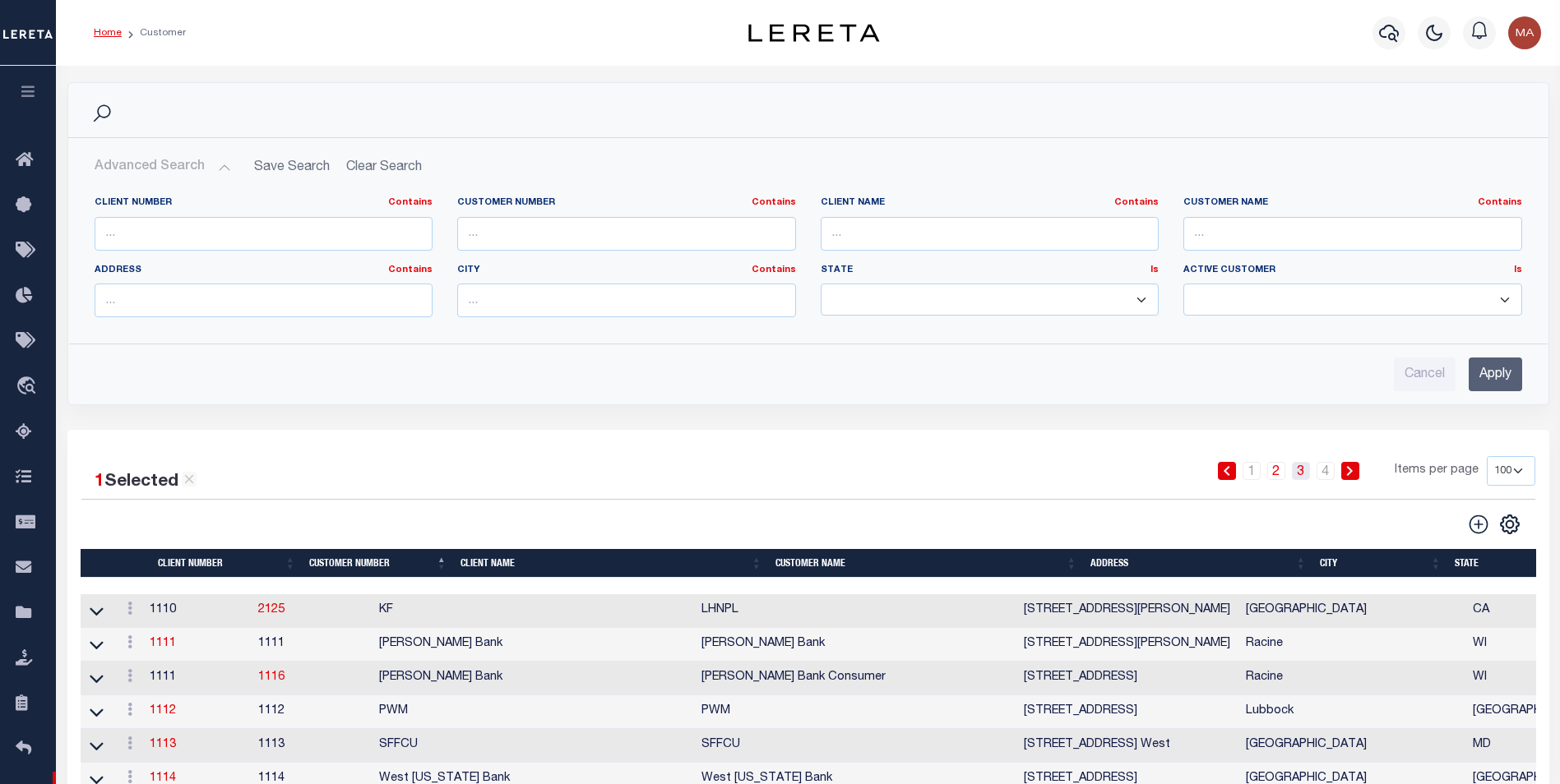
click at [1301, 469] on link "3" at bounding box center [1301, 471] width 18 height 18
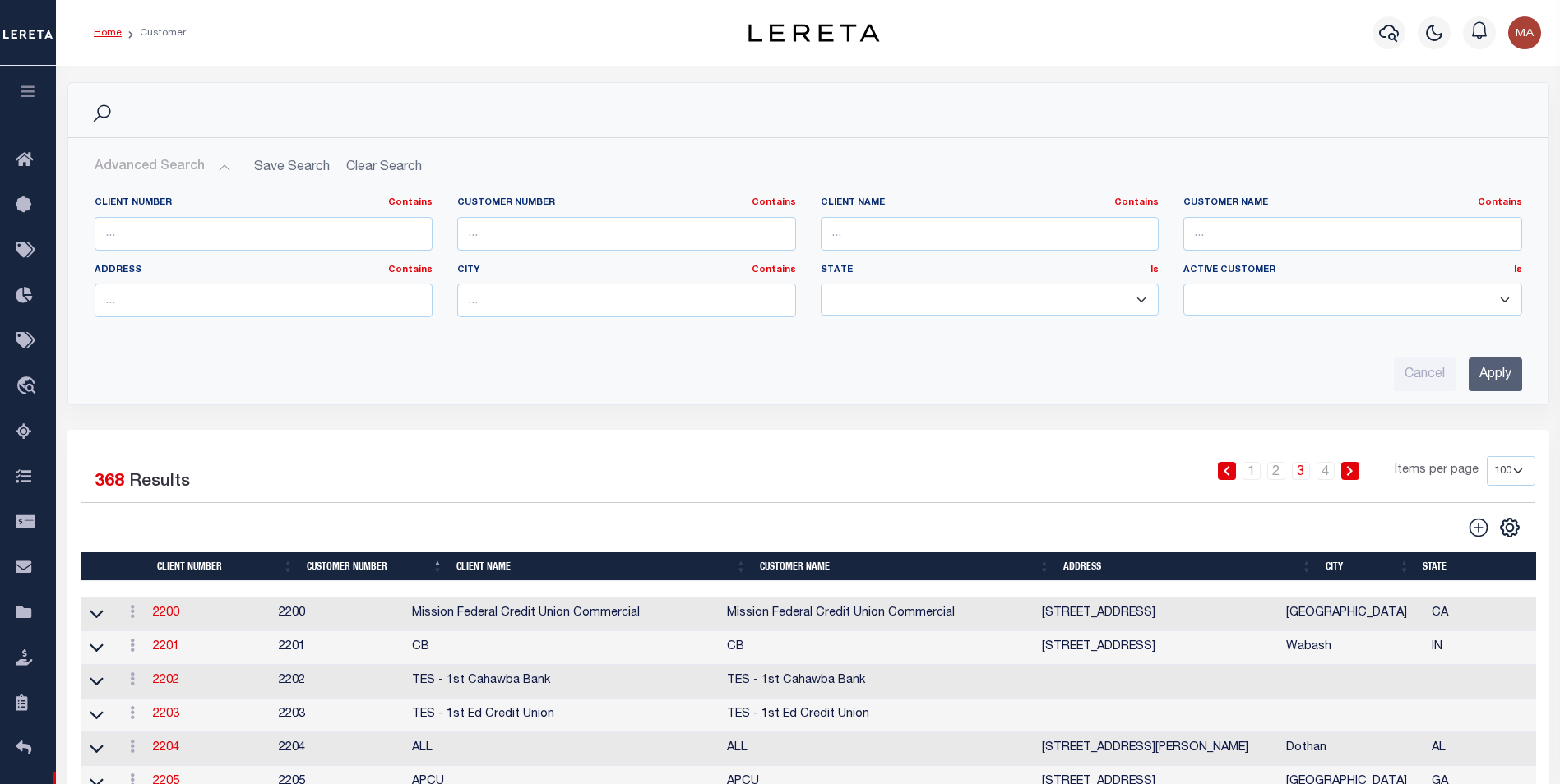
scroll to position [328, 0]
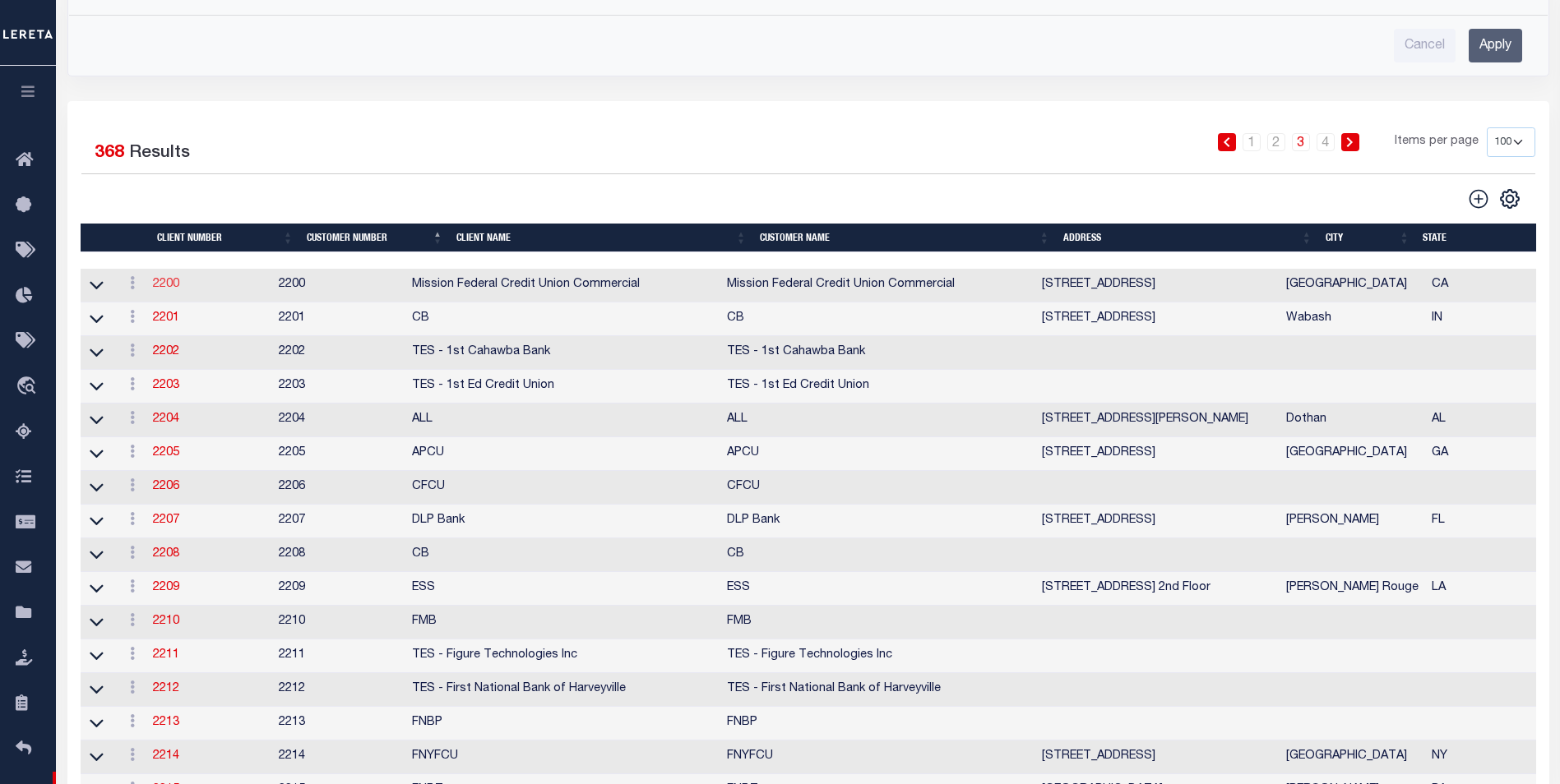
click at [171, 286] on link "2200" at bounding box center [166, 284] width 26 height 11
select select "2200"
type input "Mission Federal Credit Union Commercial"
type input "2200"
type input "Mission Federal Credit Union Commercial"
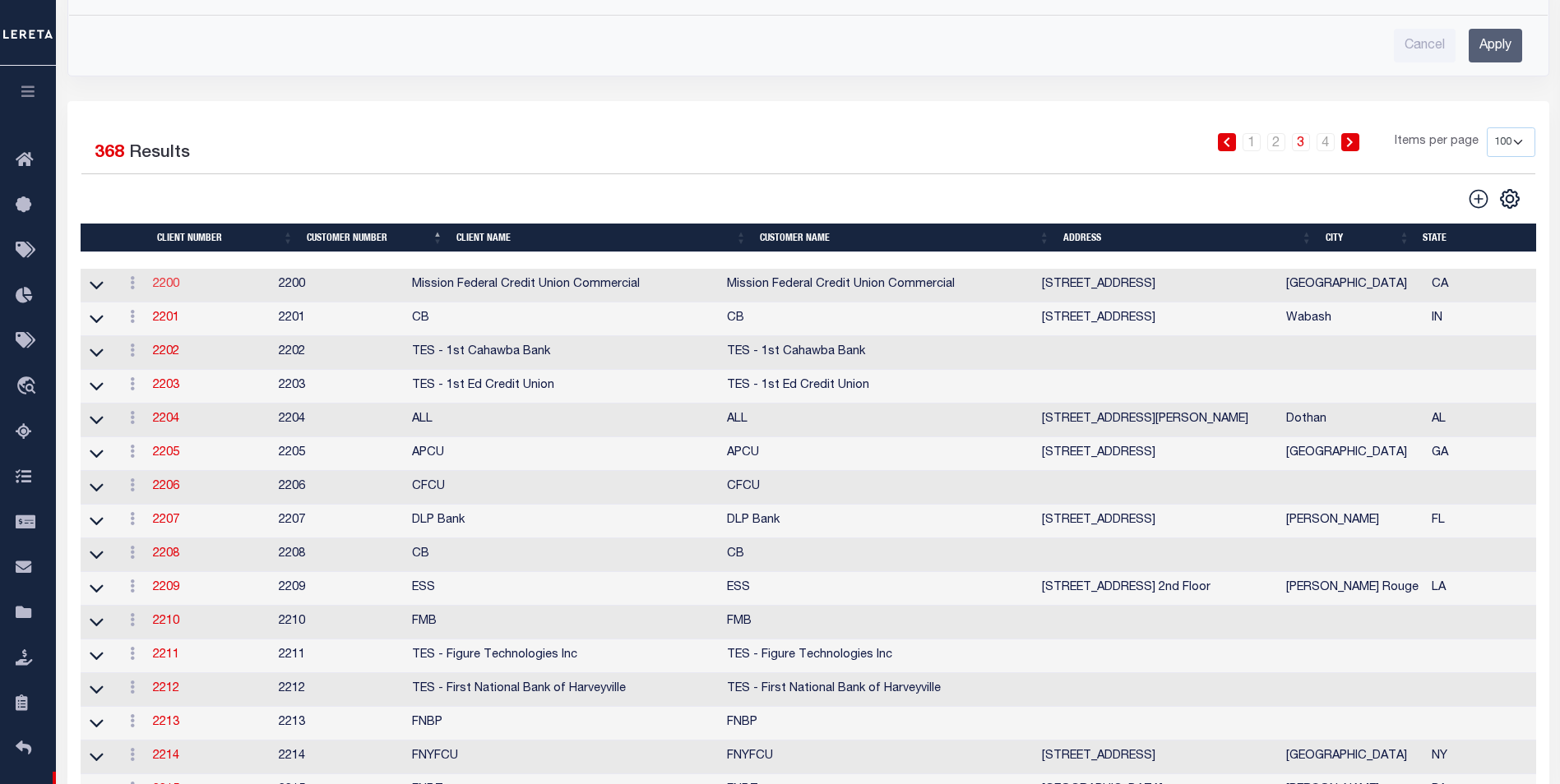
type input "[PERSON_NAME]"
select select "Commercial"
type input "[PERSON_NAME]"
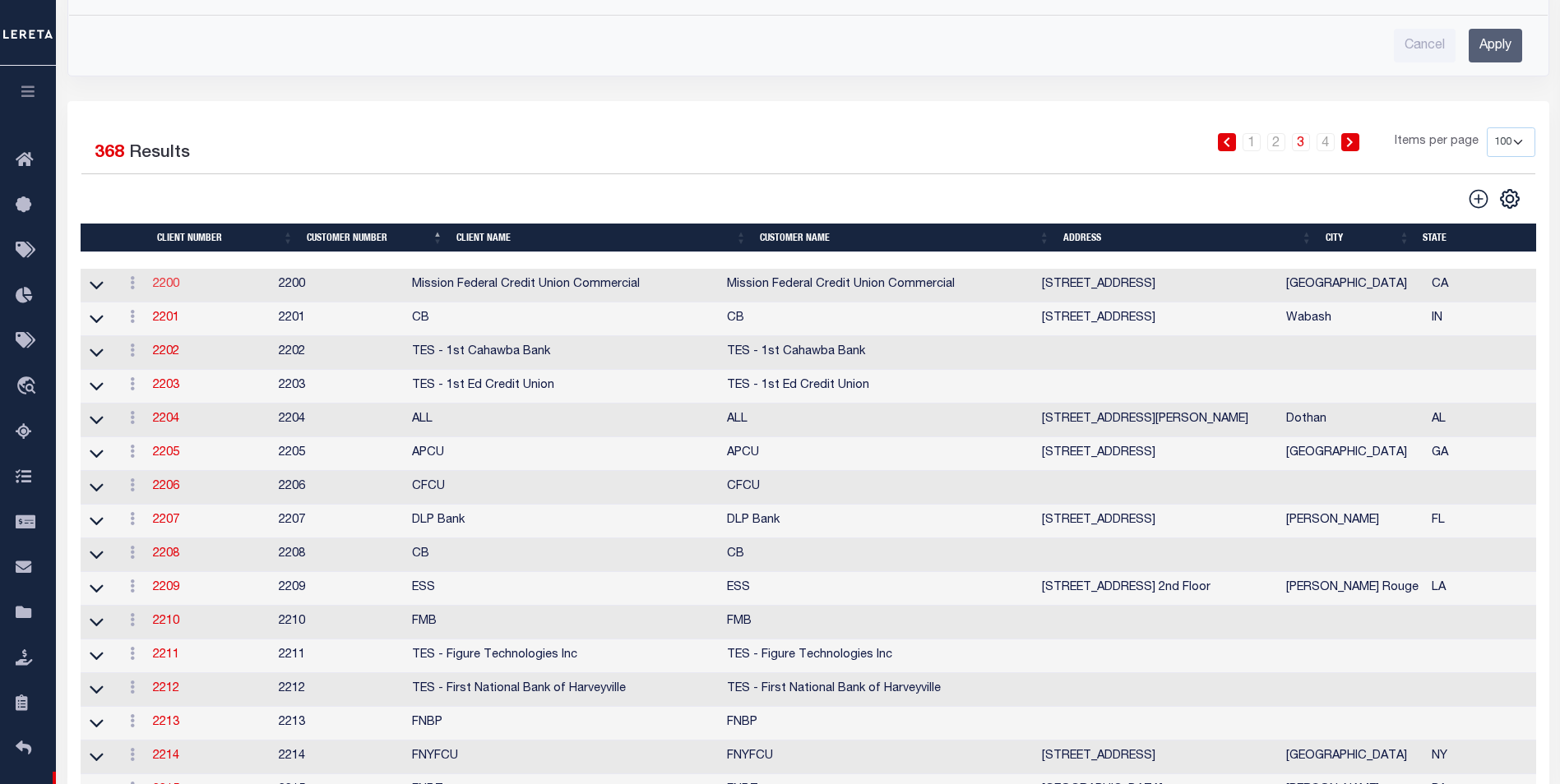
type input "[PERSON_NAME]"
type input "[DATE]"
select select "Tier 3"
select select
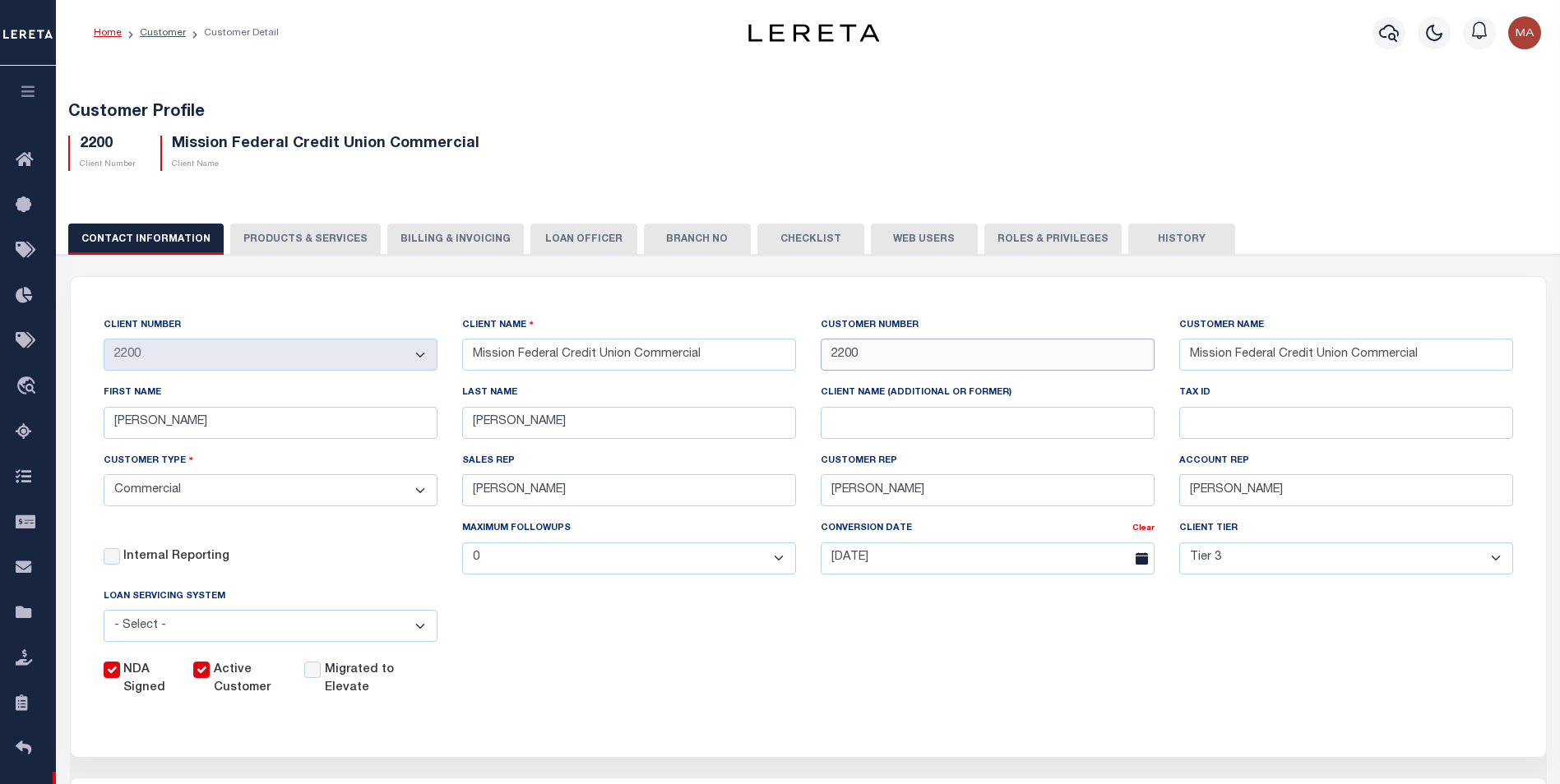
drag, startPoint x: 888, startPoint y: 354, endPoint x: 703, endPoint y: 369, distance: 185.6
click at [703, 369] on div "CLIENT NUMBER - Self Parent - 100744 1011 1012 1013 1014 1016 1017 1018 1019 10…" at bounding box center [808, 507] width 1435 height 381
click at [961, 686] on div "NDA Signed Active Customer Migrated to Elevate" at bounding box center [796, 677] width 1435 height 43
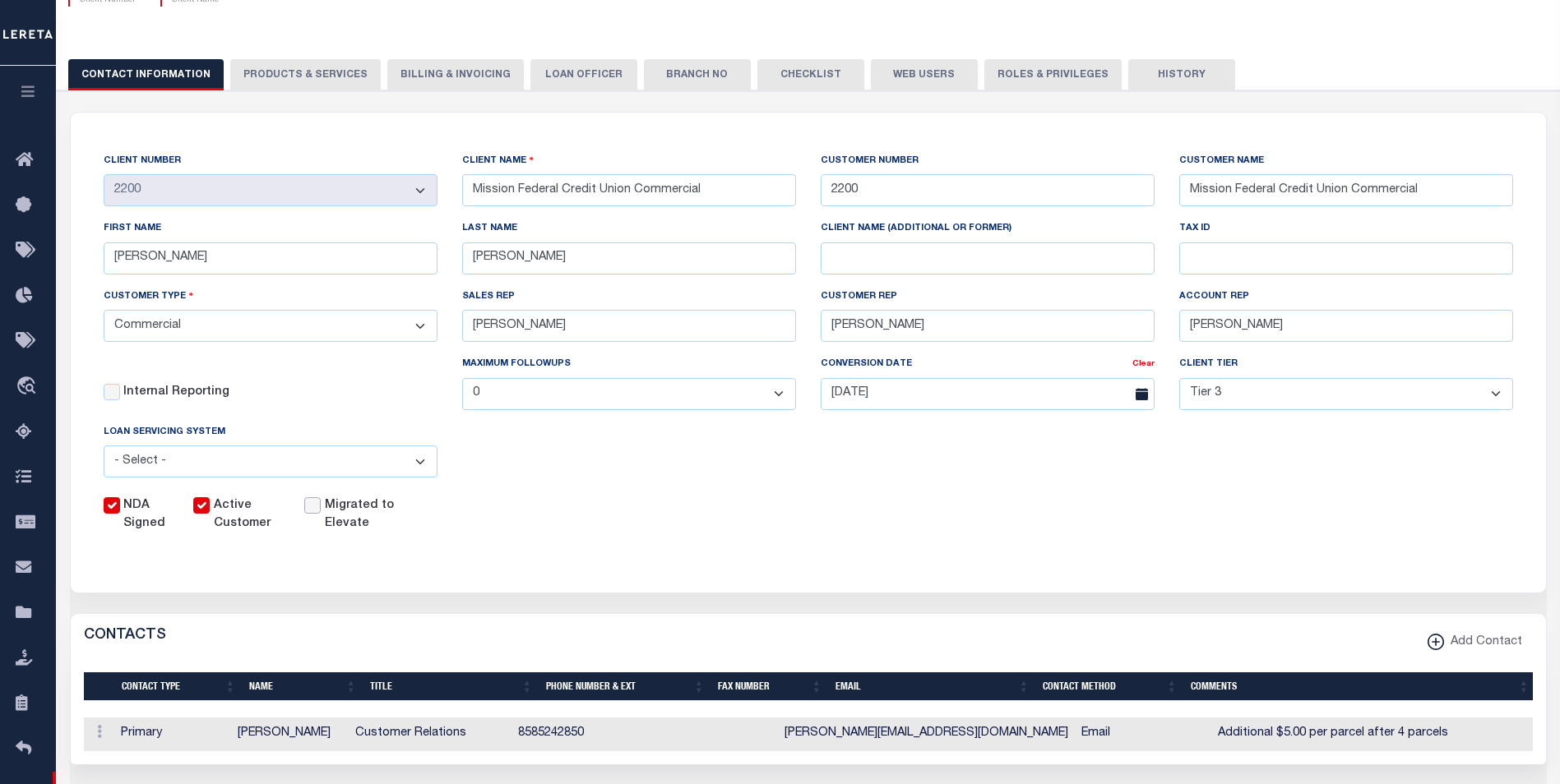
click at [317, 509] on input "Migrated to Elevate" at bounding box center [312, 505] width 16 height 16
checkbox input "true"
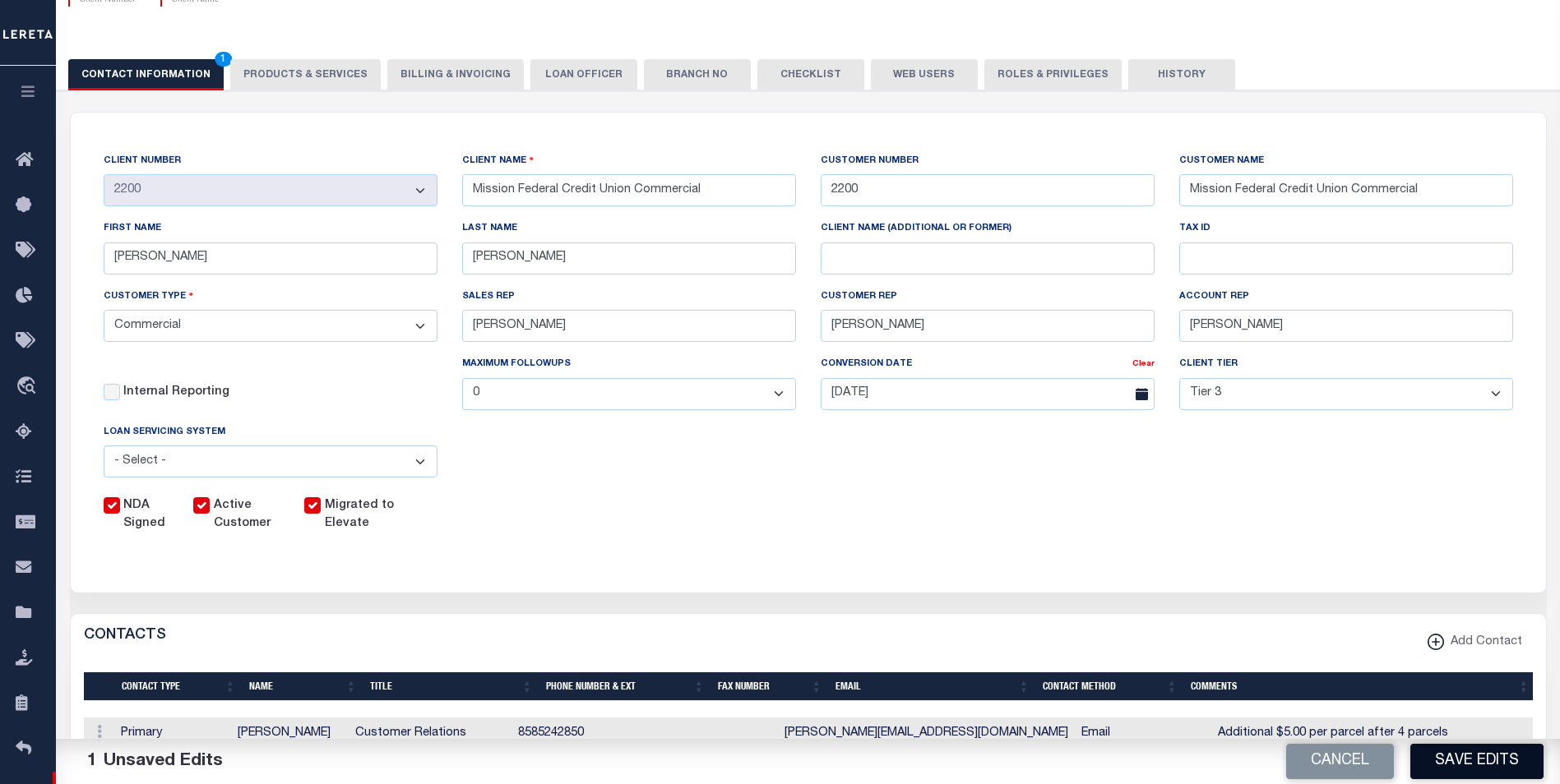
click at [1488, 770] on button "Save Edits" at bounding box center [1477, 761] width 133 height 35
